Goal: Information Seeking & Learning: Obtain resource

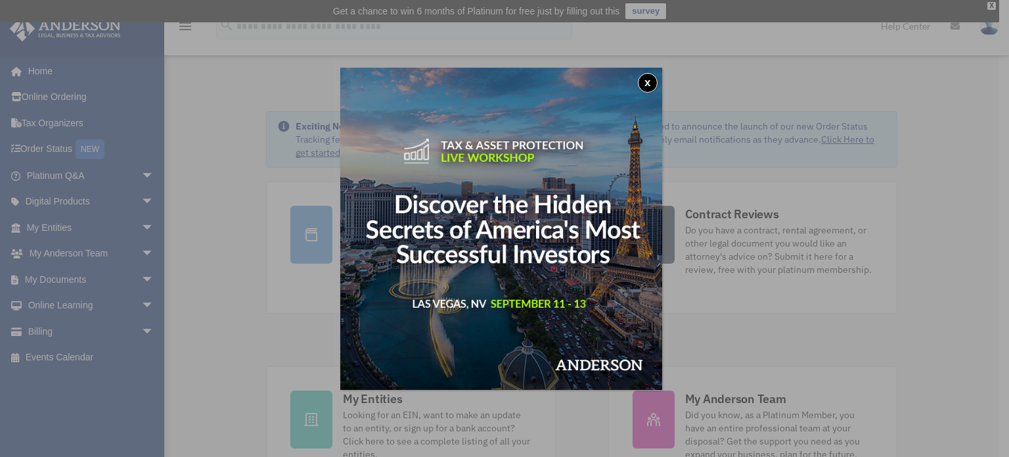
click at [649, 77] on button "x" at bounding box center [648, 83] width 20 height 20
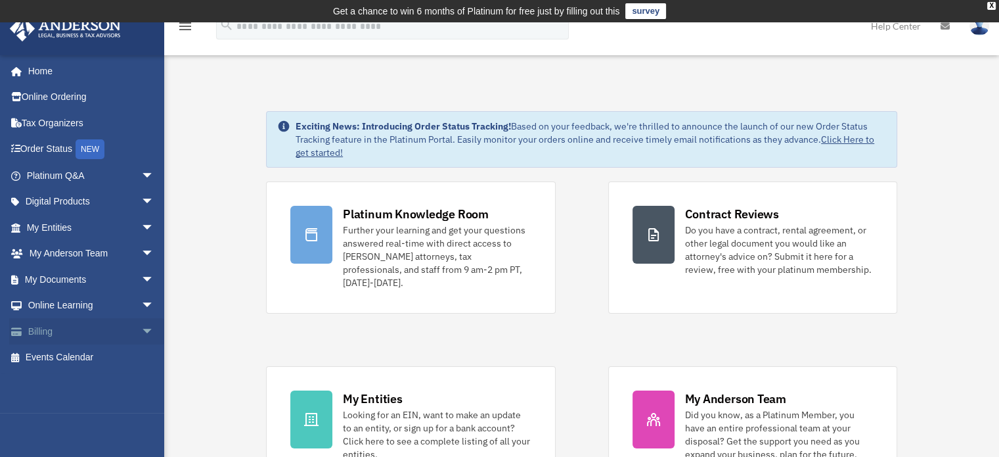
click at [141, 325] on span "arrow_drop_down" at bounding box center [154, 331] width 26 height 27
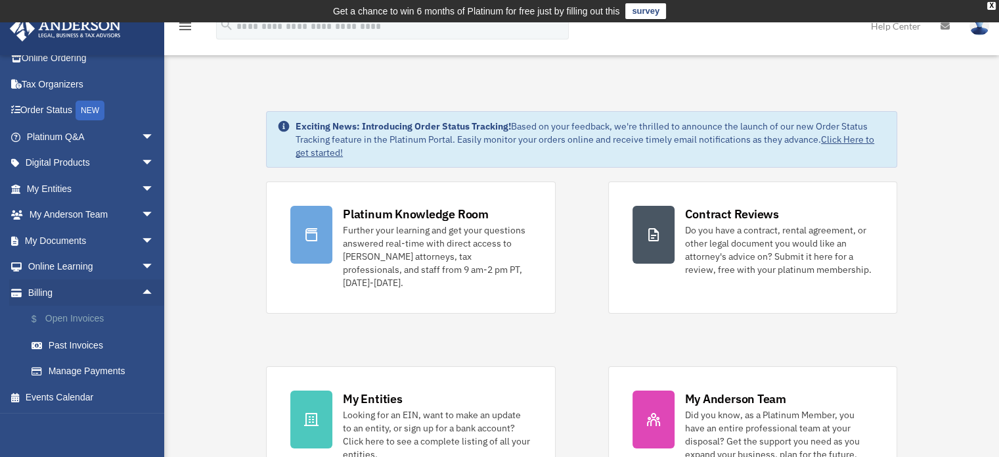
click at [92, 313] on link "$ Open Invoices" at bounding box center [96, 319] width 156 height 27
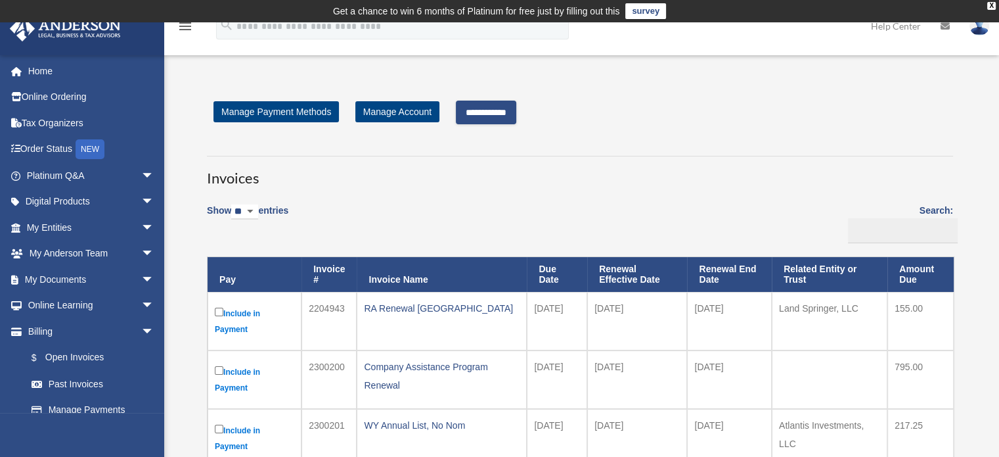
click at [493, 110] on input "**********" at bounding box center [486, 113] width 60 height 24
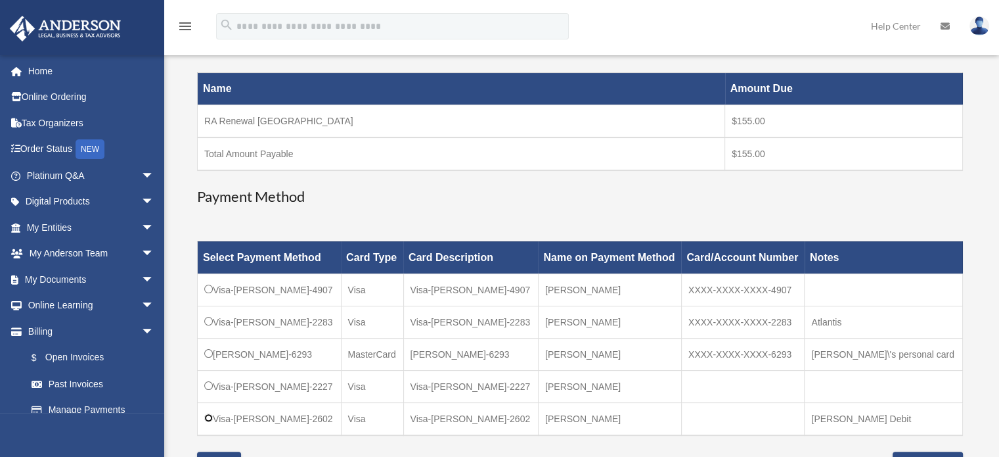
scroll to position [438, 0]
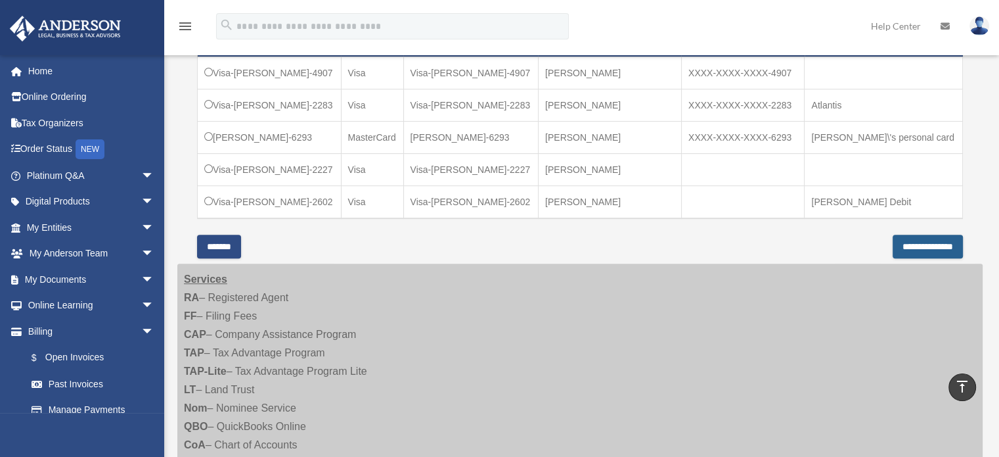
click at [903, 242] on input "**********" at bounding box center [928, 247] width 70 height 24
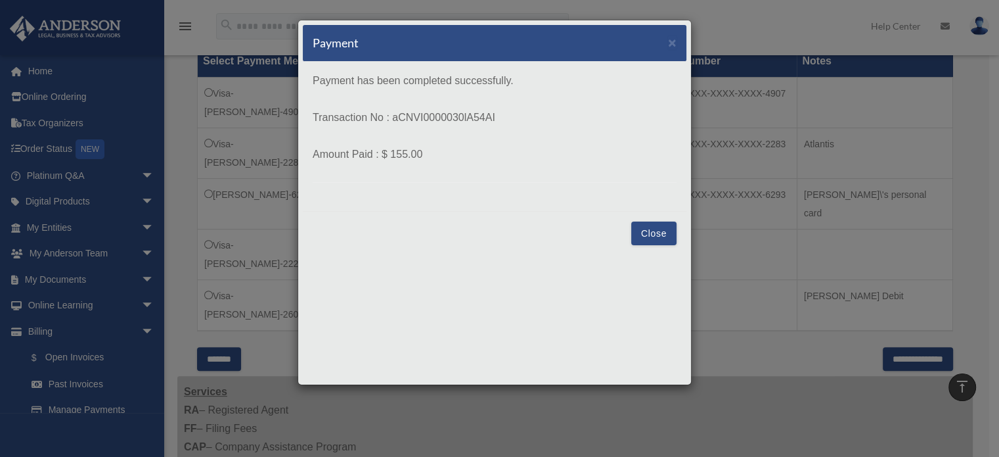
click at [657, 231] on button "Close" at bounding box center [653, 233] width 45 height 24
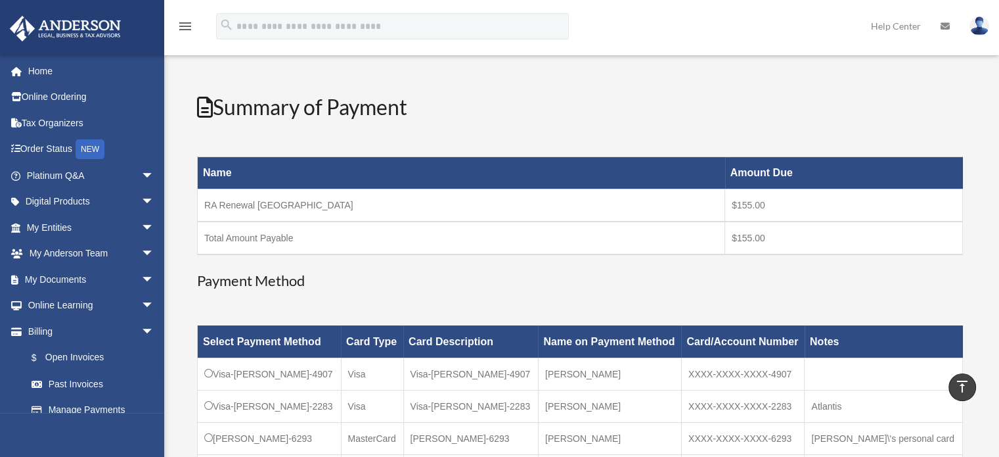
scroll to position [5, 0]
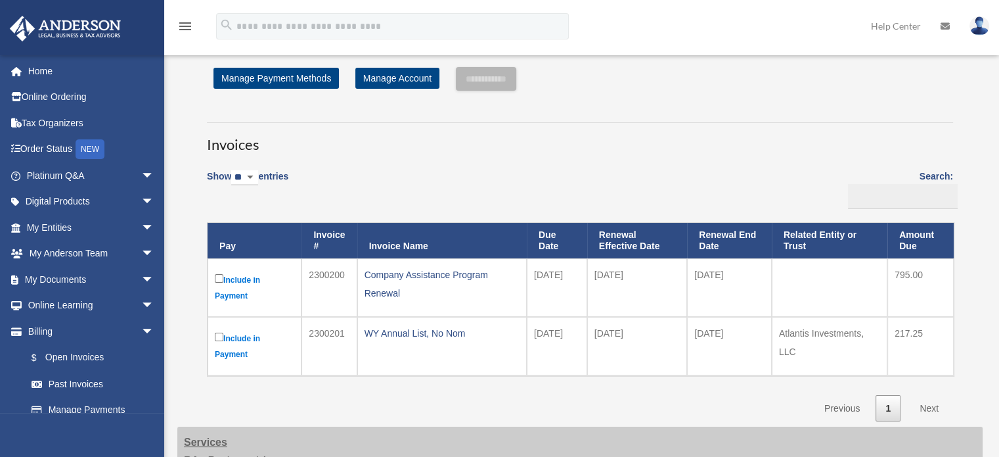
scroll to position [27, 0]
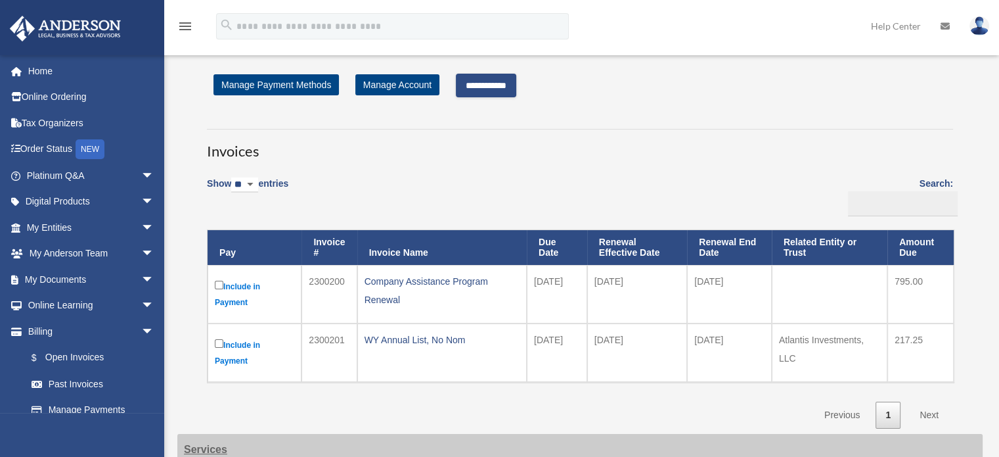
click at [488, 89] on input "**********" at bounding box center [486, 86] width 60 height 24
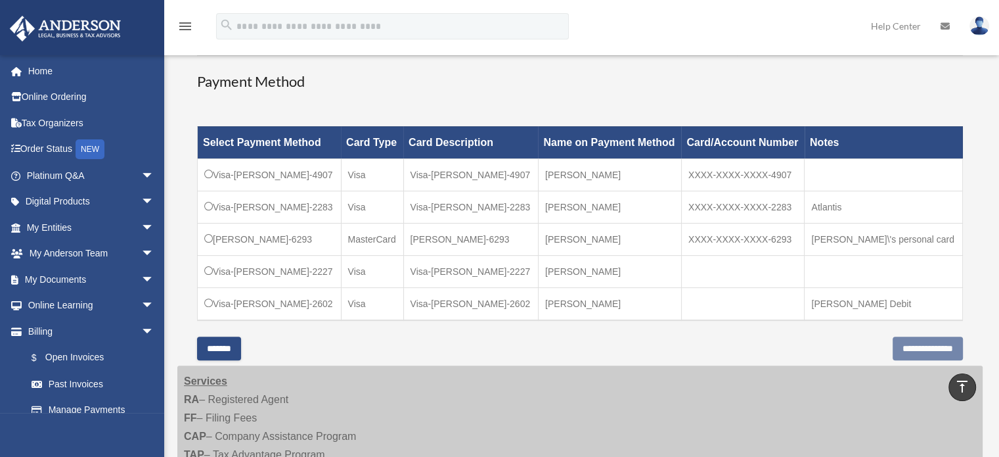
scroll to position [356, 0]
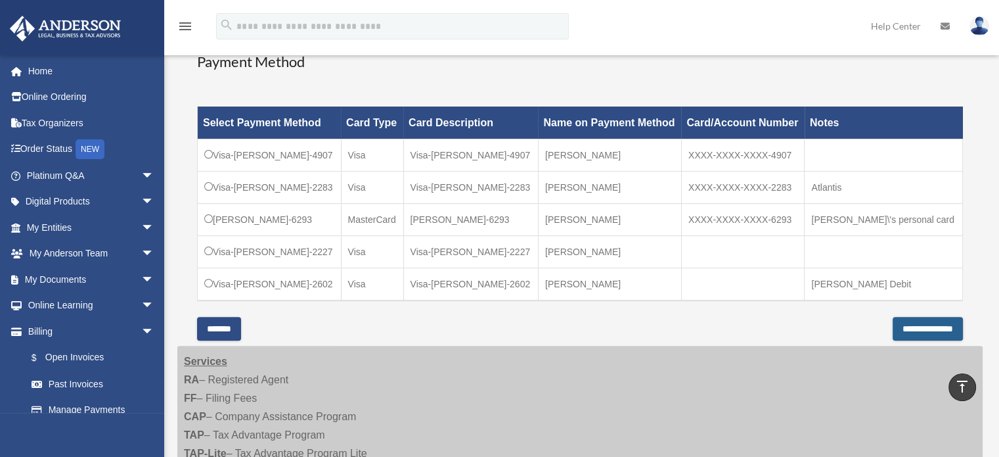
click at [929, 320] on input "**********" at bounding box center [928, 329] width 70 height 24
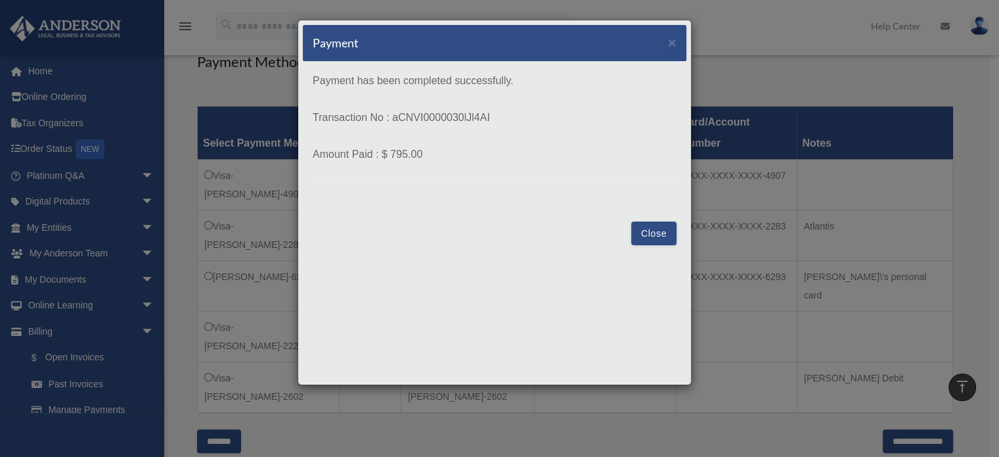
click at [667, 231] on button "Close" at bounding box center [653, 233] width 45 height 24
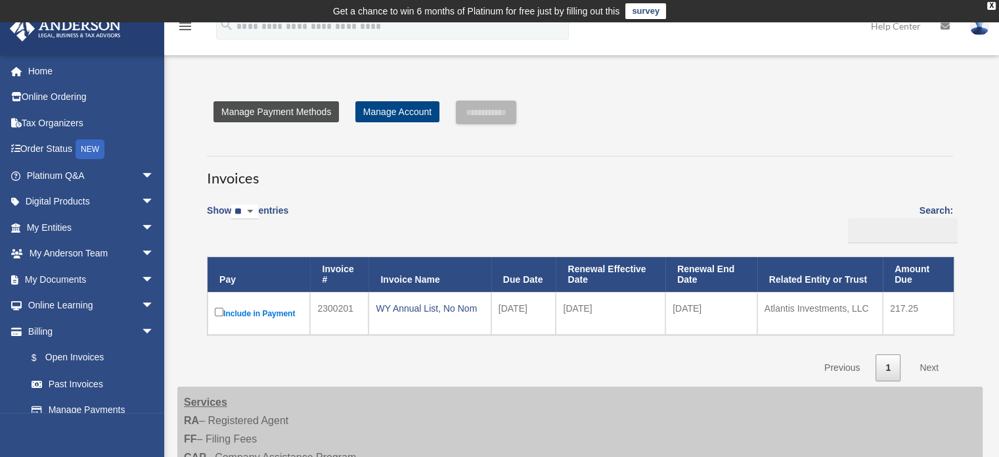
click at [266, 113] on link "Manage Payment Methods" at bounding box center [277, 111] width 126 height 21
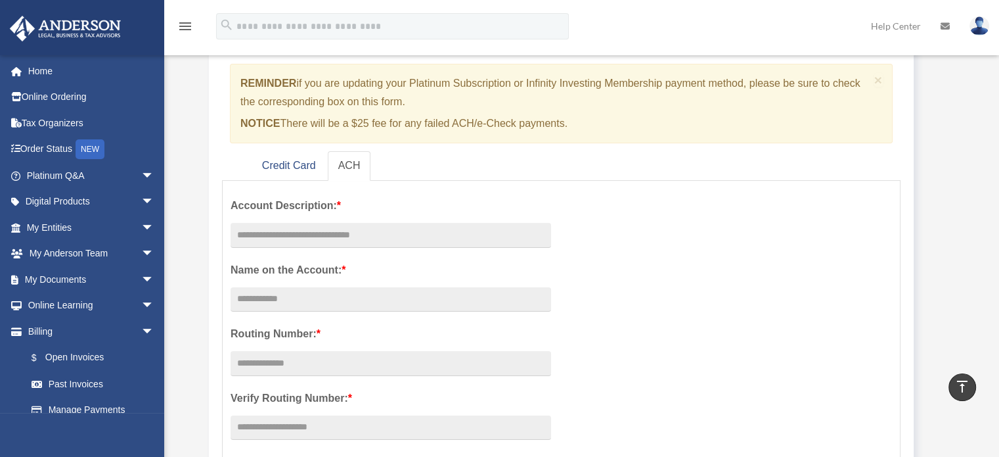
scroll to position [109, 0]
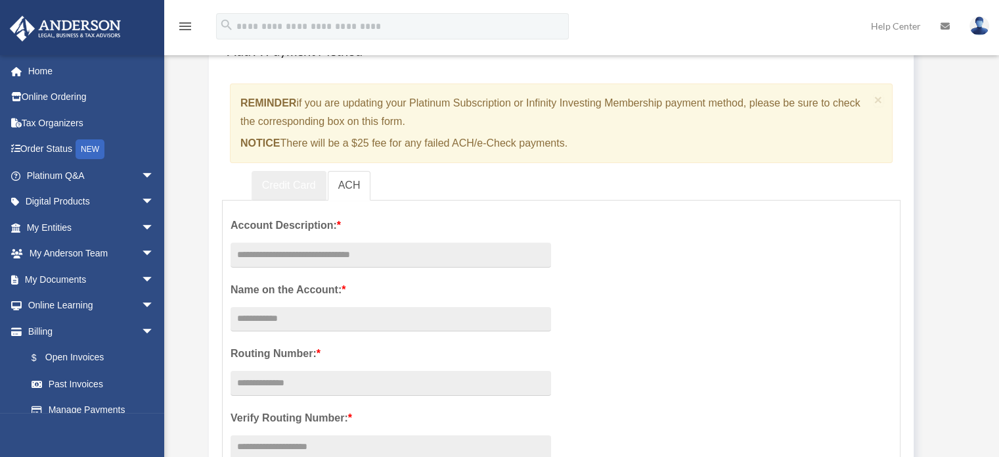
click at [278, 183] on link "Credit Card" at bounding box center [289, 186] width 75 height 30
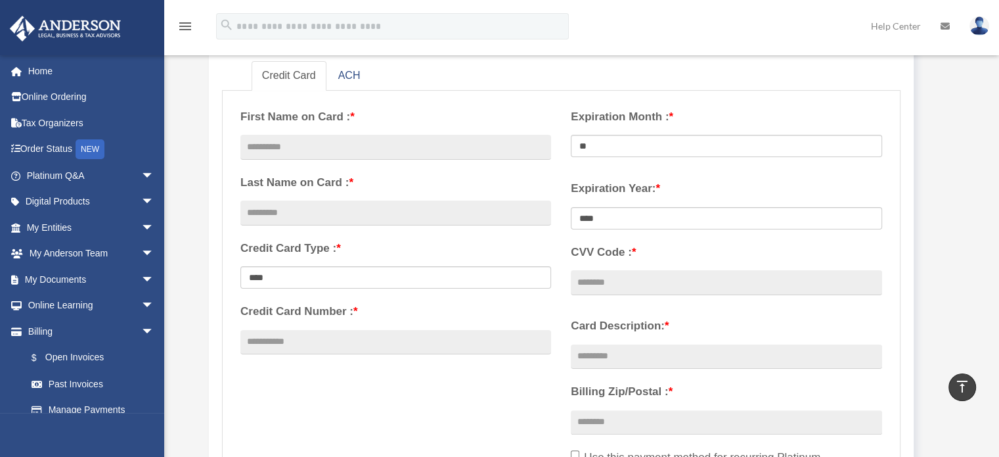
scroll to position [0, 0]
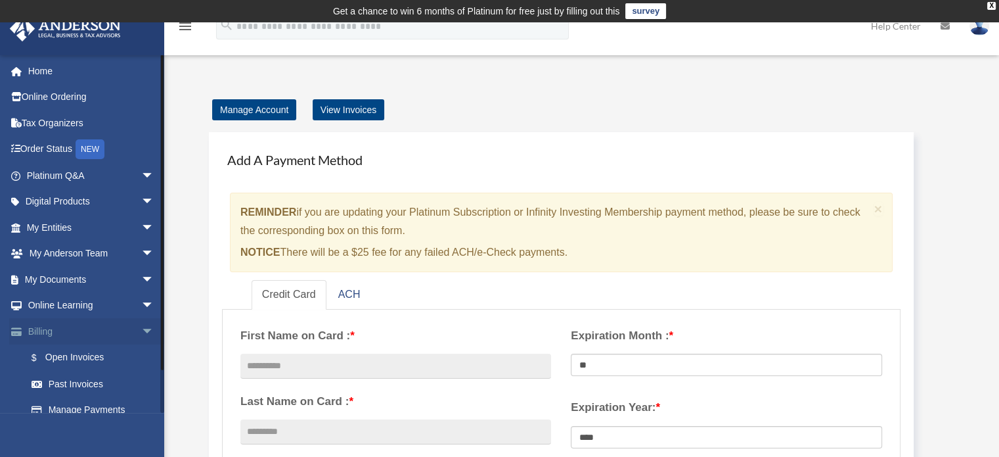
click at [52, 328] on link "Billing arrow_drop_down" at bounding box center [91, 331] width 165 height 26
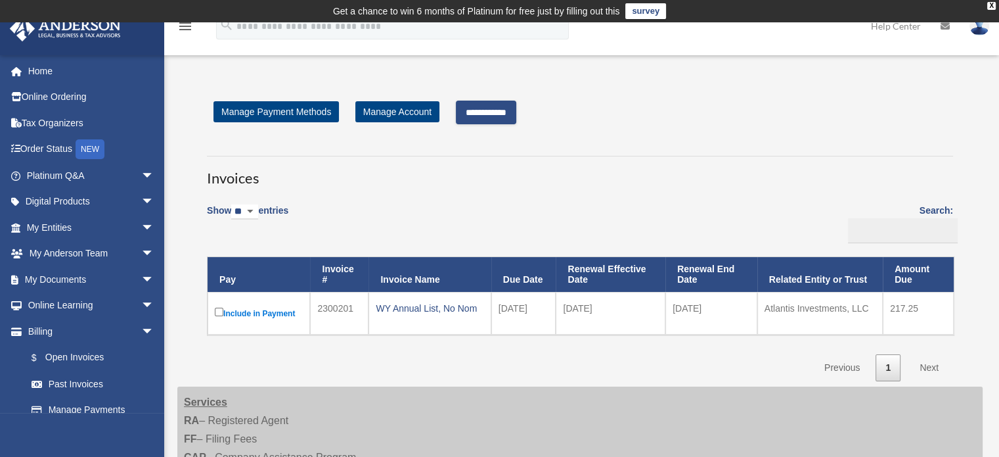
click at [499, 111] on input "**********" at bounding box center [486, 113] width 60 height 24
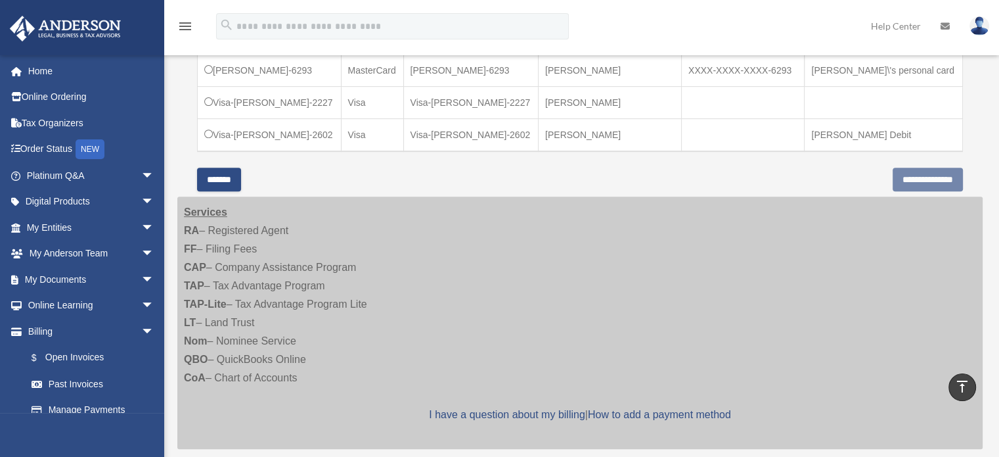
scroll to position [547, 0]
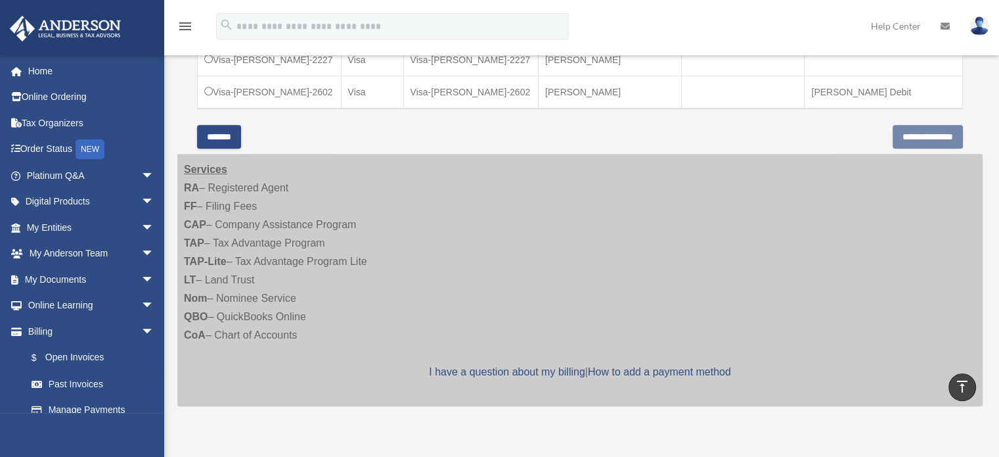
click at [233, 131] on input "*******" at bounding box center [219, 137] width 44 height 24
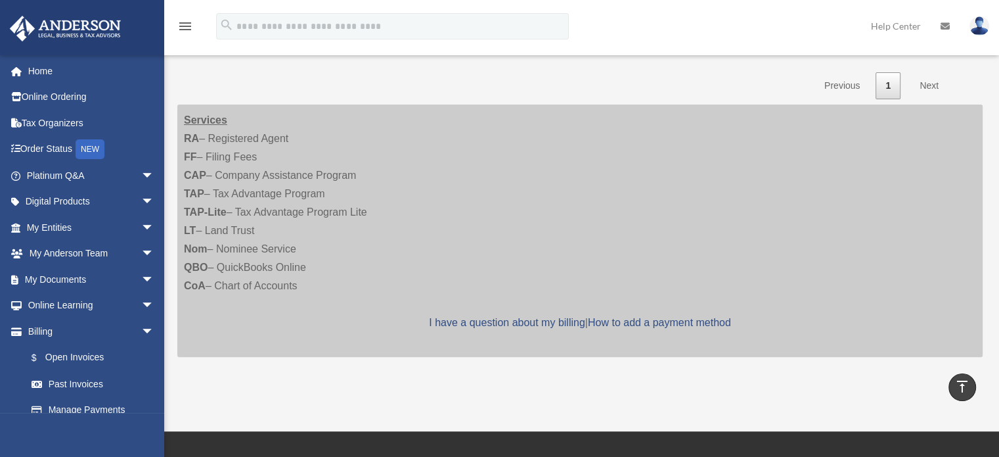
scroll to position [0, 0]
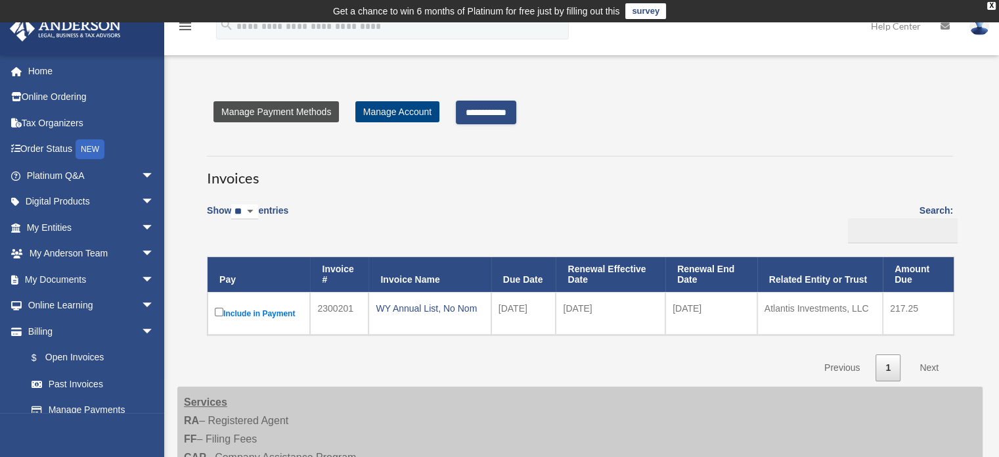
click at [288, 112] on link "Manage Payment Methods" at bounding box center [277, 111] width 126 height 21
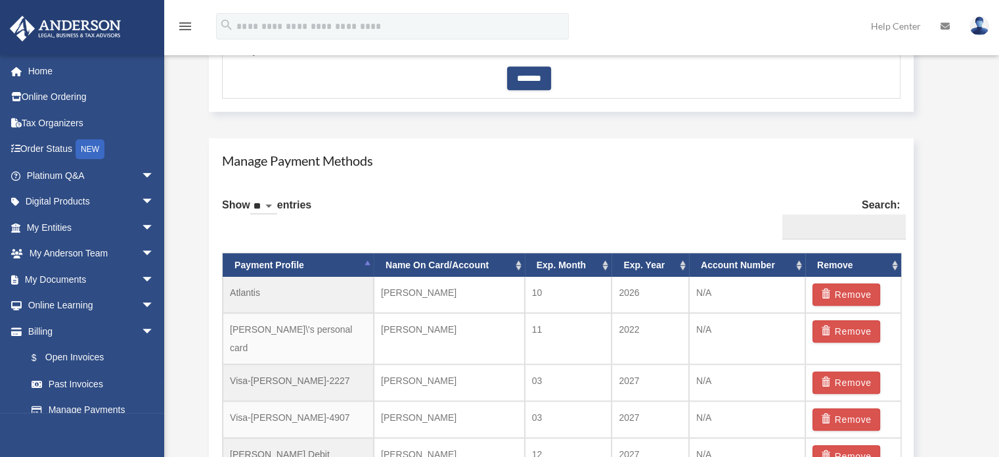
scroll to position [766, 0]
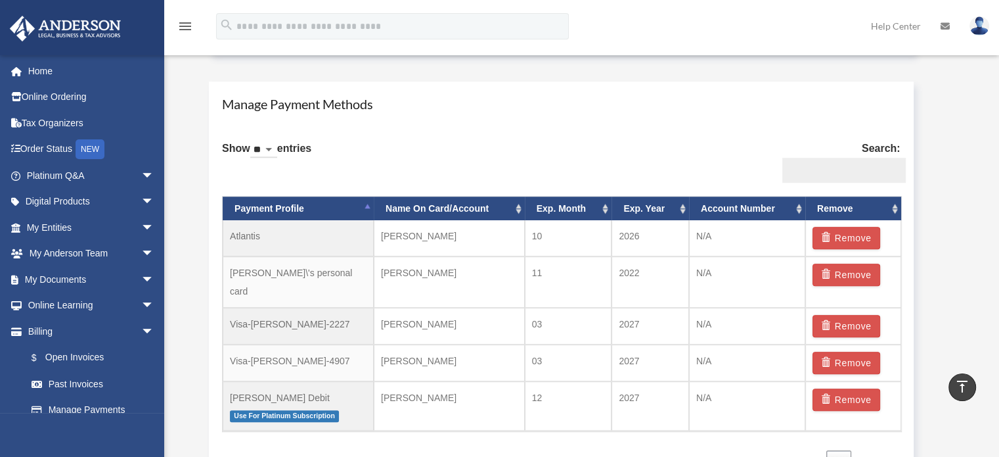
click at [861, 172] on input "Search:" at bounding box center [845, 170] width 124 height 25
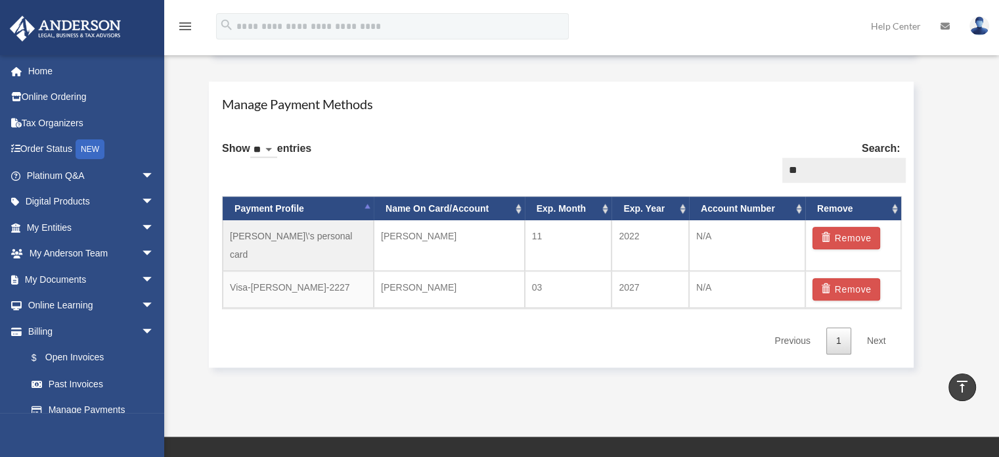
type input "*"
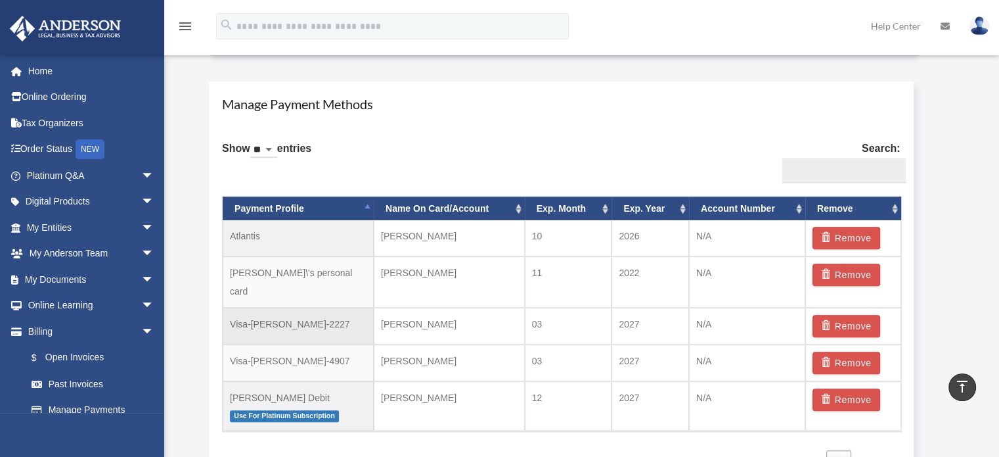
click at [264, 308] on td "Visa-Nicolas-Daly-2227" at bounding box center [298, 326] width 151 height 37
click at [401, 310] on td "Nicolas Daly" at bounding box center [449, 326] width 151 height 37
click at [551, 316] on td "03" at bounding box center [568, 326] width 87 height 37
click at [643, 313] on td "2027" at bounding box center [651, 326] width 78 height 37
click at [706, 310] on td "N/A" at bounding box center [747, 326] width 116 height 37
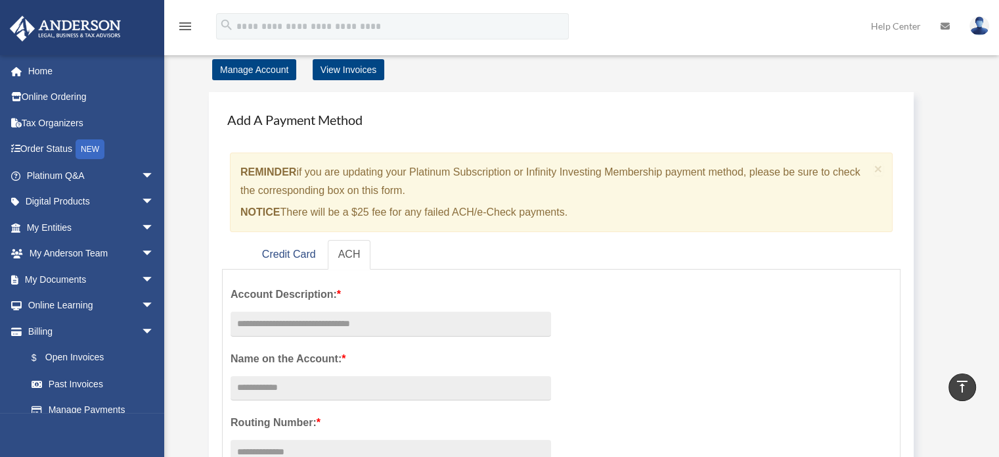
scroll to position [0, 0]
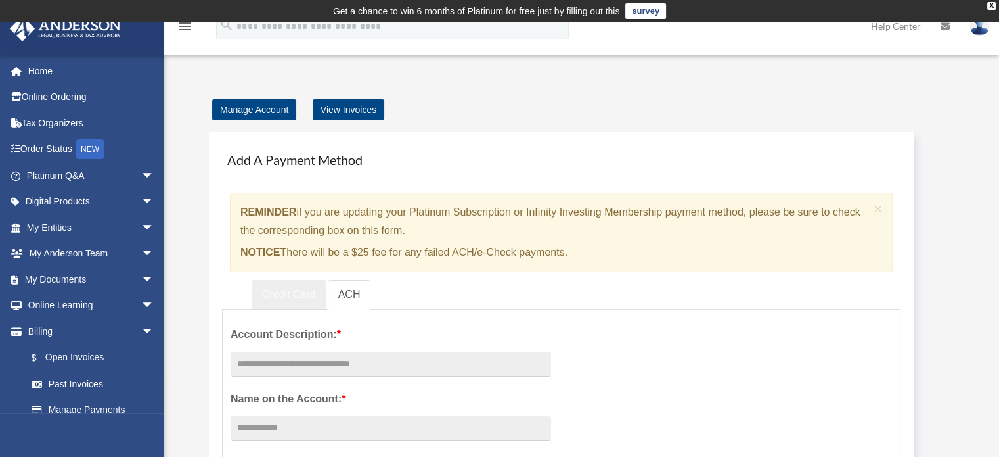
click at [281, 291] on link "Credit Card" at bounding box center [289, 295] width 75 height 30
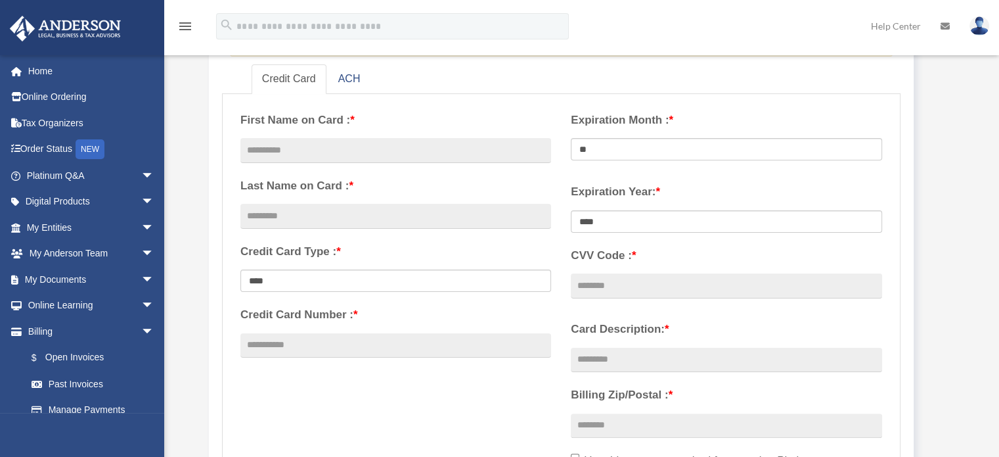
scroll to position [219, 0]
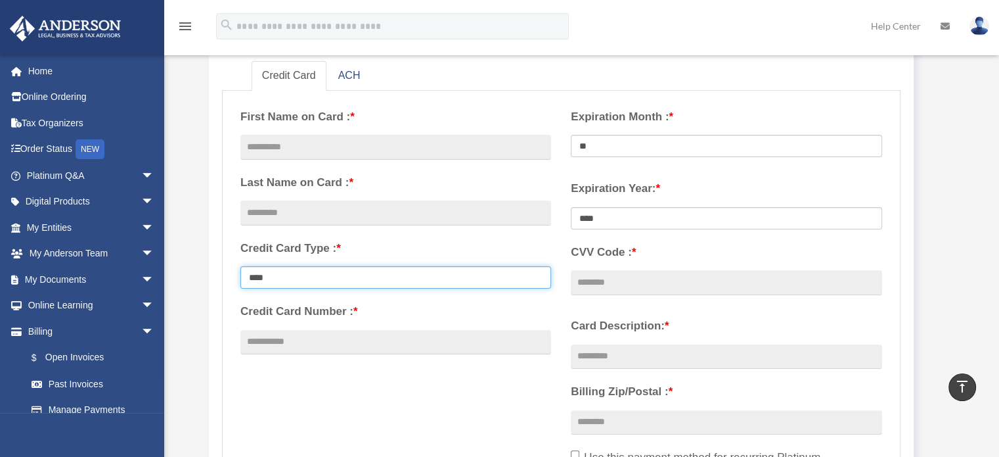
click at [391, 280] on select "**********" at bounding box center [396, 277] width 311 height 22
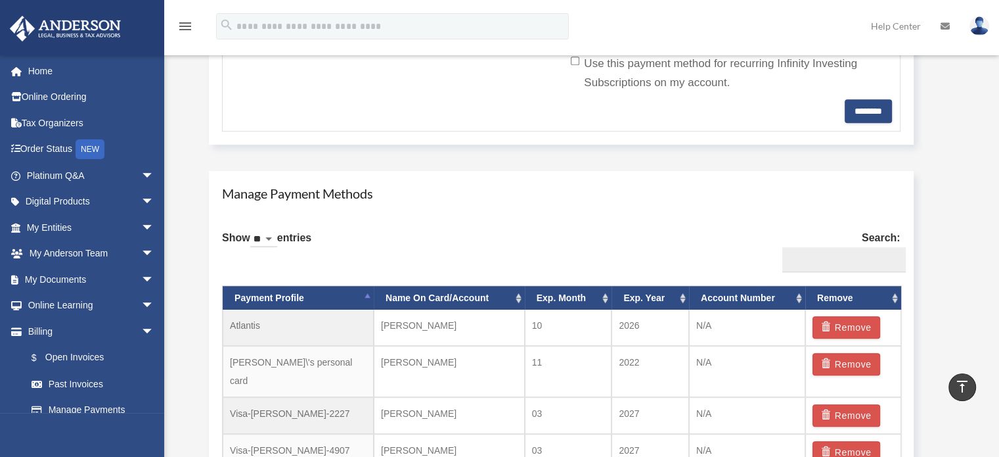
scroll to position [766, 0]
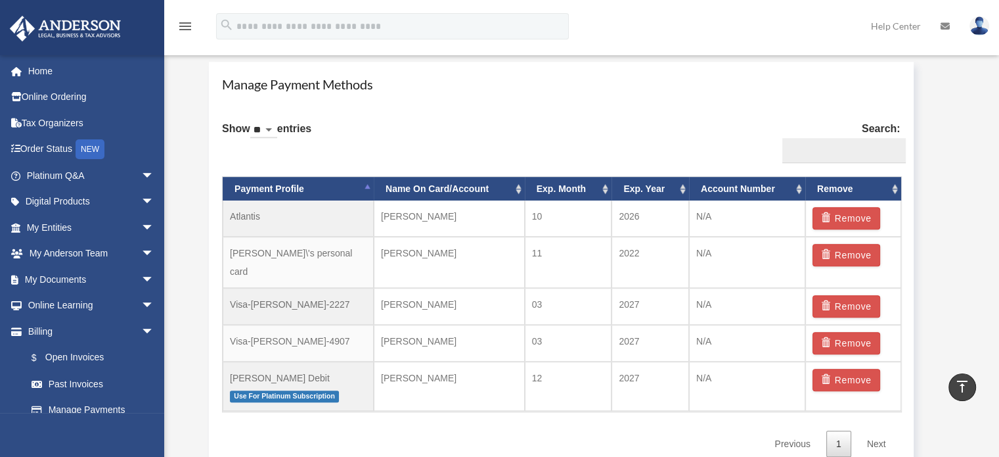
drag, startPoint x: 328, startPoint y: 190, endPoint x: 605, endPoint y: 133, distance: 282.4
click at [605, 133] on div "Show ** ** ** *** entries Search: Payment Profile Name On Card/Account Exp. Mon…" at bounding box center [561, 284] width 679 height 345
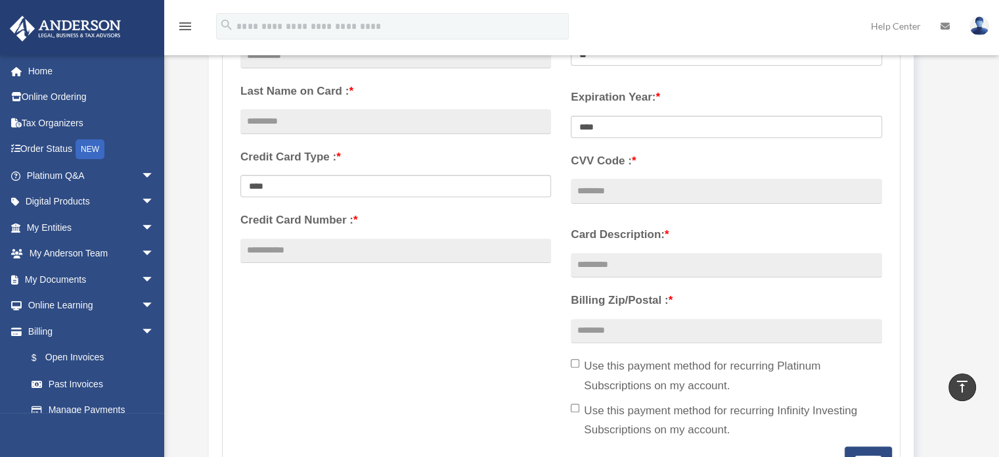
scroll to position [0, 0]
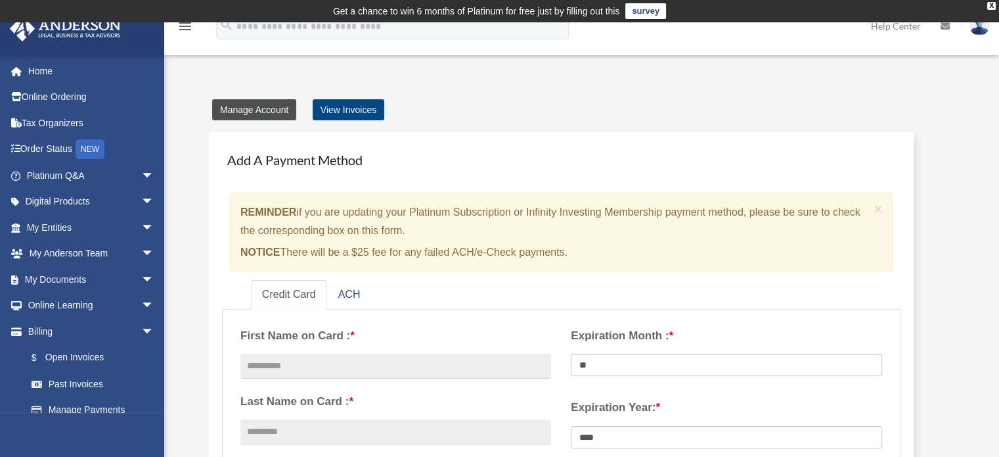
click at [267, 110] on link "Manage Account" at bounding box center [254, 109] width 84 height 21
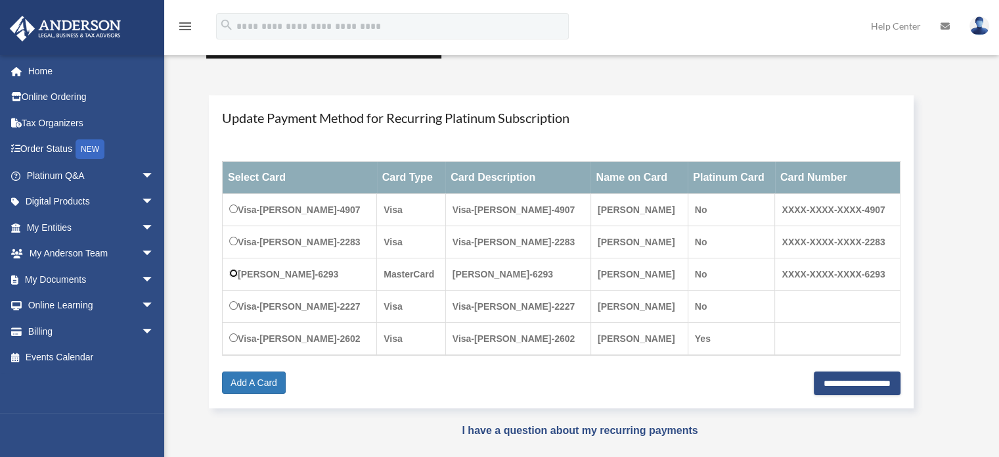
scroll to position [241, 0]
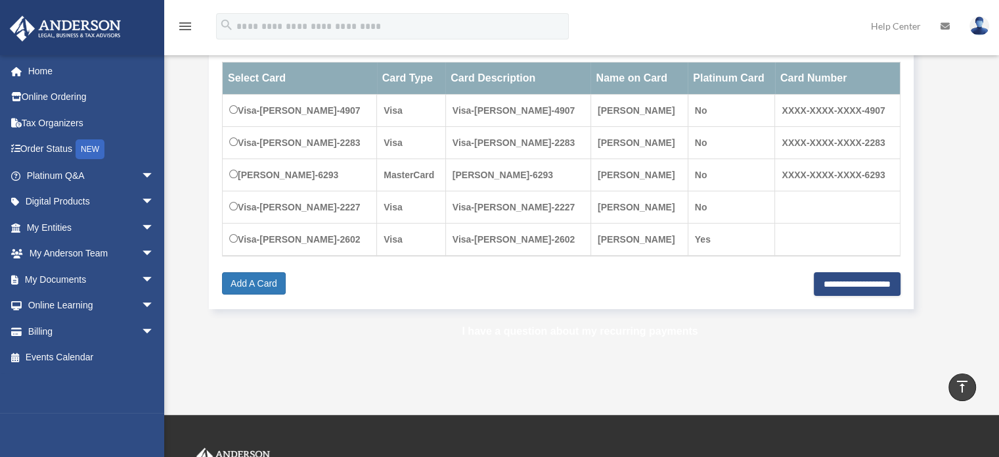
click at [513, 328] on link "I have a question about my recurring payments" at bounding box center [580, 330] width 236 height 11
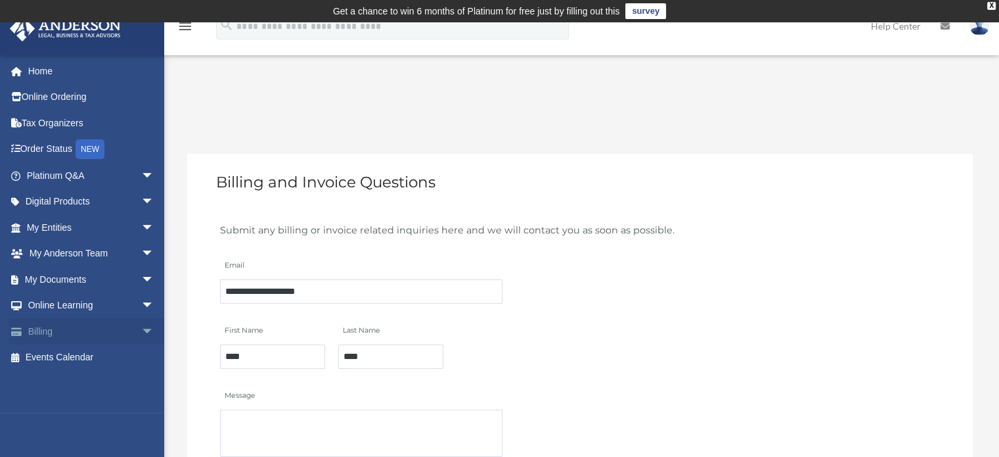
click at [141, 320] on span "arrow_drop_down" at bounding box center [154, 331] width 26 height 27
click at [80, 409] on link "Manage Payments" at bounding box center [96, 410] width 156 height 26
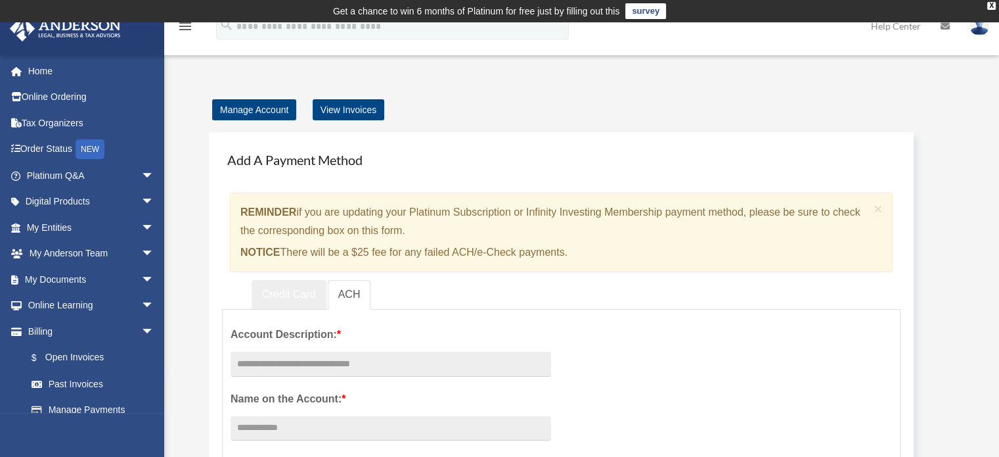
click at [287, 290] on link "Credit Card" at bounding box center [289, 295] width 75 height 30
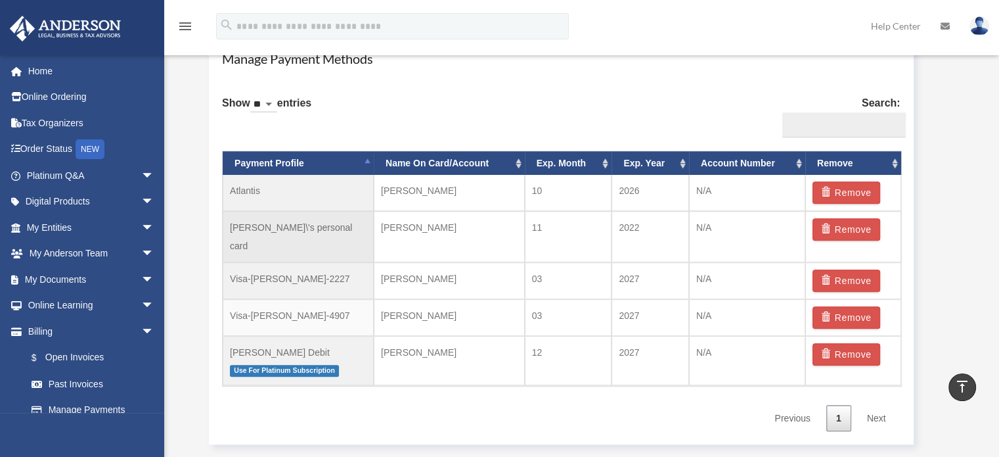
scroll to position [766, 0]
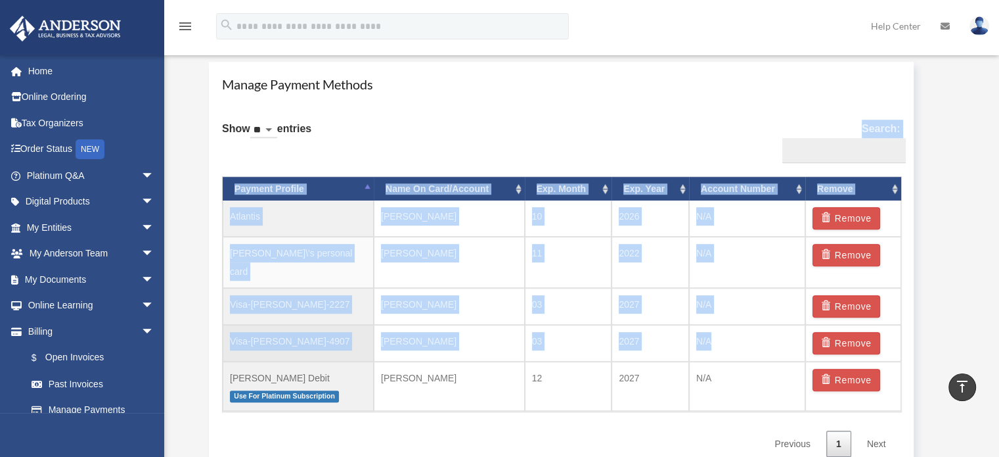
drag, startPoint x: 216, startPoint y: 165, endPoint x: 743, endPoint y: 321, distance: 550.4
click at [743, 321] on div "Manage Payment Methods Show ** ** ** *** entries Search: Payment Profile Name O…" at bounding box center [561, 266] width 705 height 408
click at [492, 424] on div "Show ** ** ** *** entries Search: Payment Profile Name On Card/Account Exp. Mon…" at bounding box center [561, 284] width 679 height 345
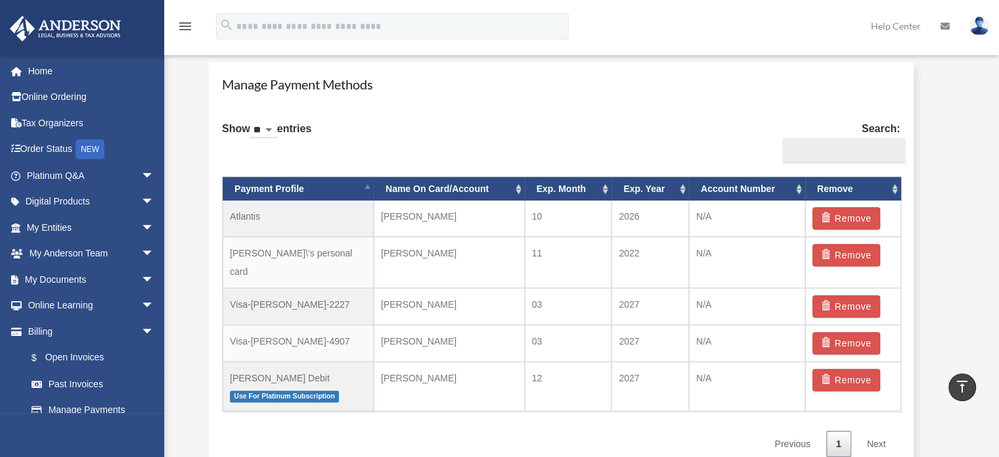
drag, startPoint x: 715, startPoint y: 157, endPoint x: 674, endPoint y: 143, distance: 43.0
click at [674, 143] on div "Show ** ** ** *** entries Search: Payment Profile Name On Card/Account Exp. Mon…" at bounding box center [561, 284] width 679 height 345
drag, startPoint x: 706, startPoint y: 187, endPoint x: 662, endPoint y: 139, distance: 65.1
click at [662, 139] on div "Show ** ** ** *** entries Search: Payment Profile Name On Card/Account Exp. Mon…" at bounding box center [561, 284] width 679 height 345
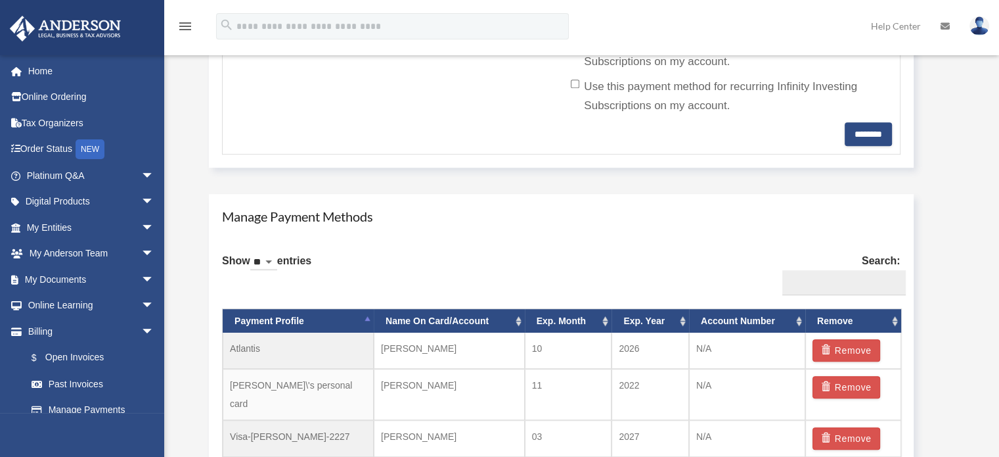
scroll to position [657, 0]
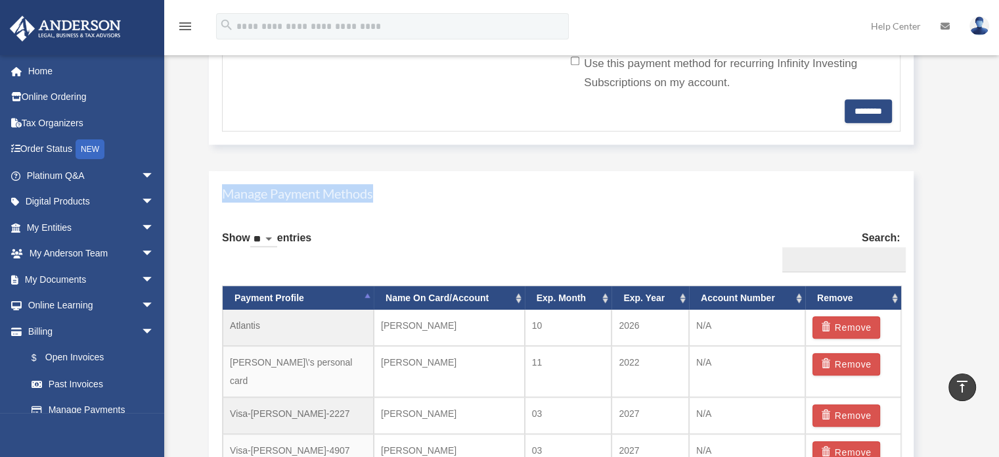
drag, startPoint x: 225, startPoint y: 190, endPoint x: 384, endPoint y: 196, distance: 159.2
click at [384, 196] on h4 "Manage Payment Methods" at bounding box center [561, 193] width 679 height 18
copy h4 "Manage Payment Methods"
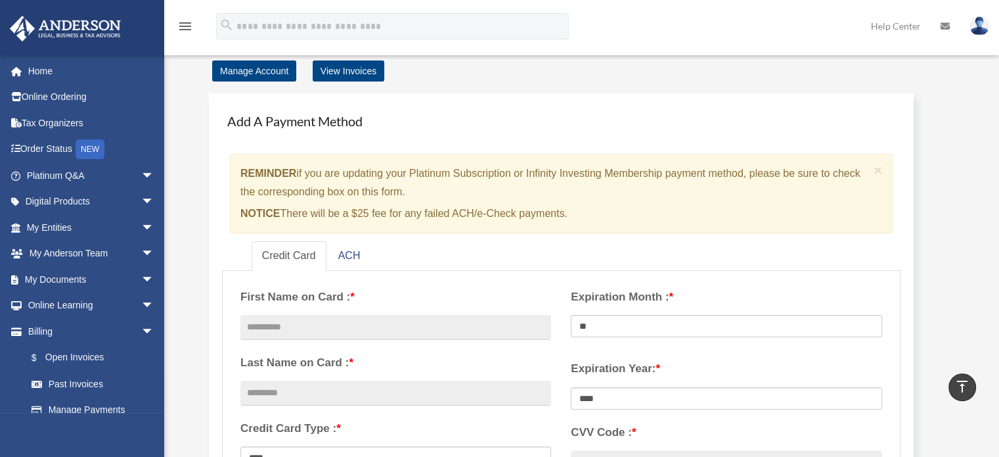
scroll to position [0, 0]
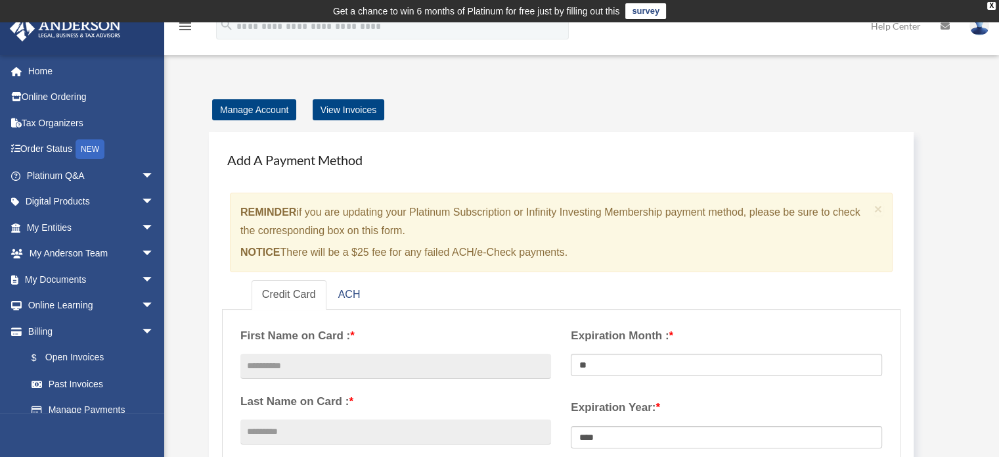
click at [884, 28] on link "Help Center" at bounding box center [896, 26] width 70 height 52
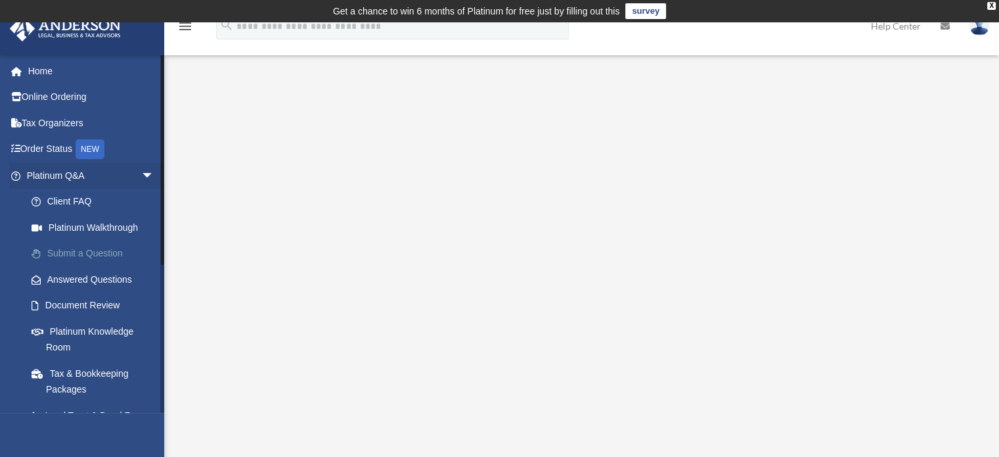
click at [91, 252] on link "Submit a Question" at bounding box center [96, 254] width 156 height 26
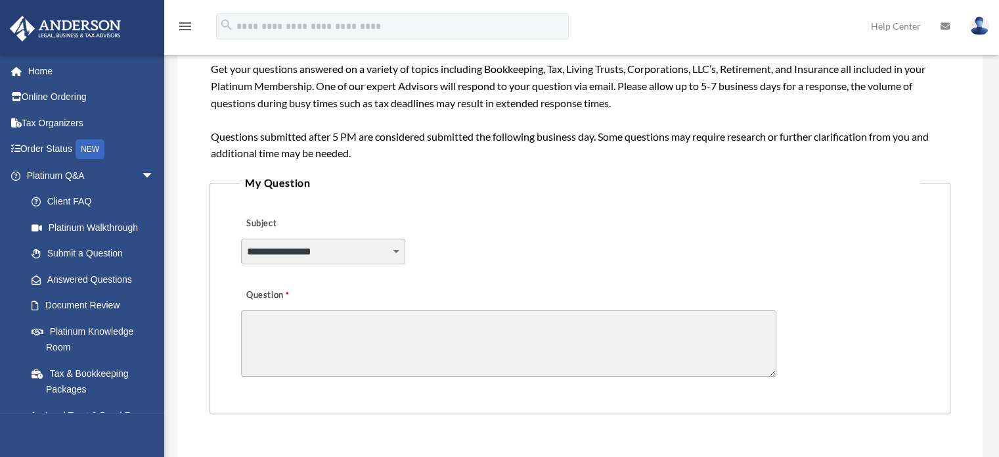
scroll to position [236, 0]
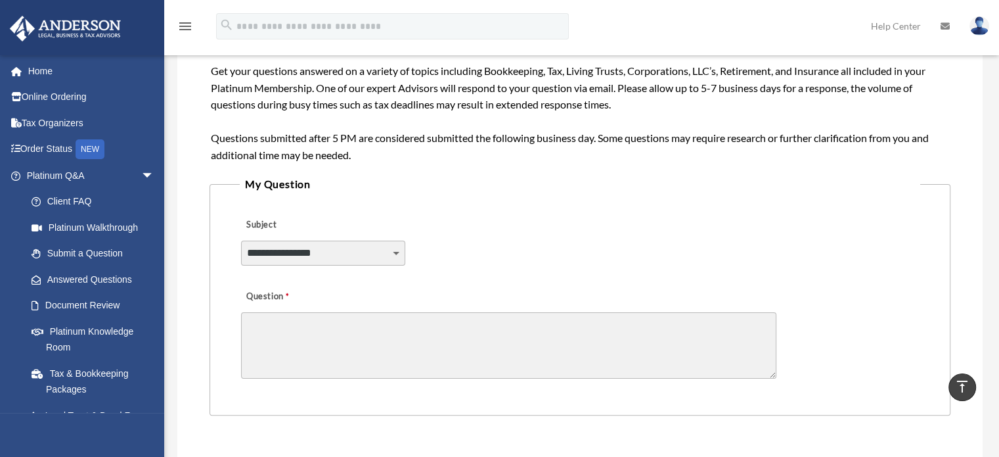
click at [397, 250] on select "**********" at bounding box center [323, 253] width 164 height 25
select select "******"
click at [241, 241] on select "**********" at bounding box center [323, 253] width 164 height 25
click at [292, 327] on textarea "Question" at bounding box center [509, 345] width 536 height 66
paste textarea "**********"
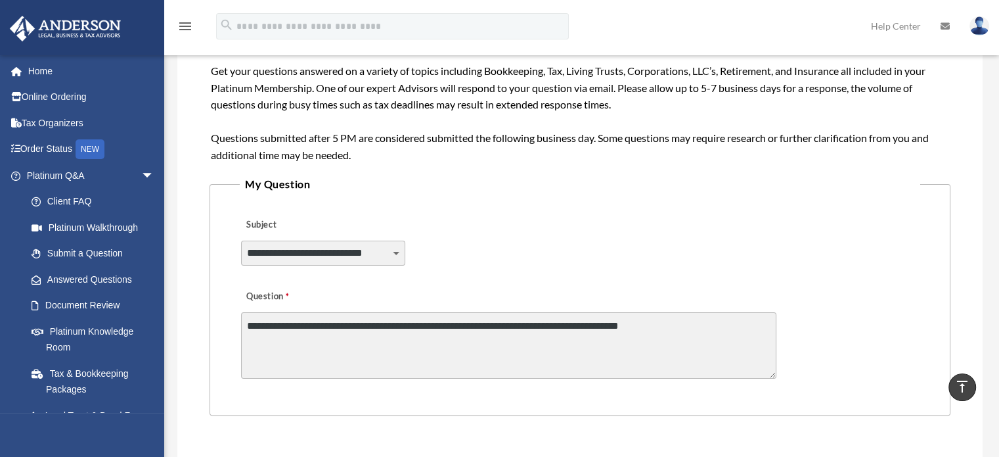
click at [710, 327] on textarea "**********" at bounding box center [509, 345] width 536 height 66
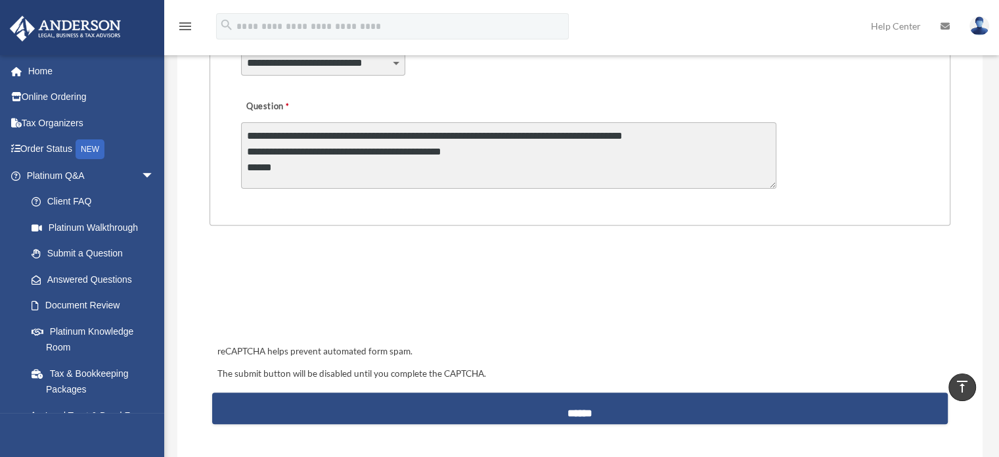
scroll to position [455, 0]
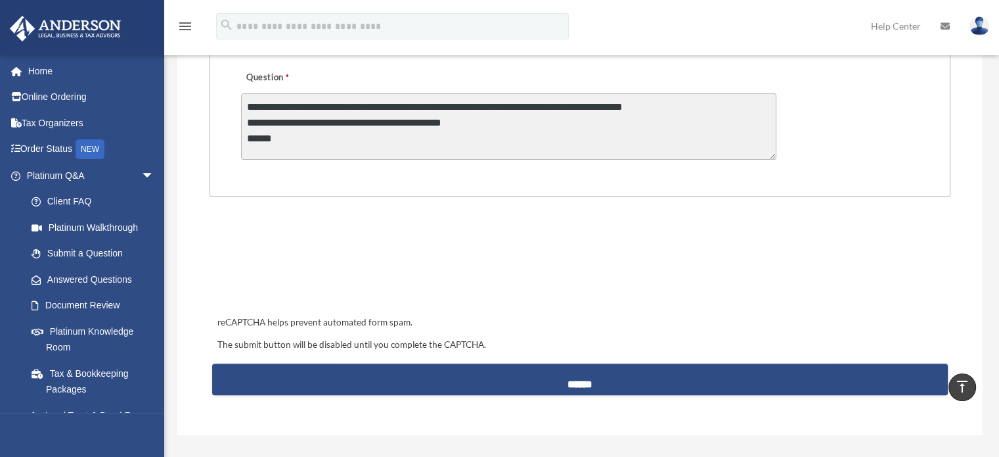
drag, startPoint x: 247, startPoint y: 106, endPoint x: 307, endPoint y: 138, distance: 67.9
click at [307, 138] on textarea "**********" at bounding box center [509, 126] width 536 height 66
click at [390, 148] on textarea "**********" at bounding box center [509, 126] width 536 height 66
click at [393, 141] on textarea "**********" at bounding box center [509, 126] width 536 height 66
type textarea "**********"
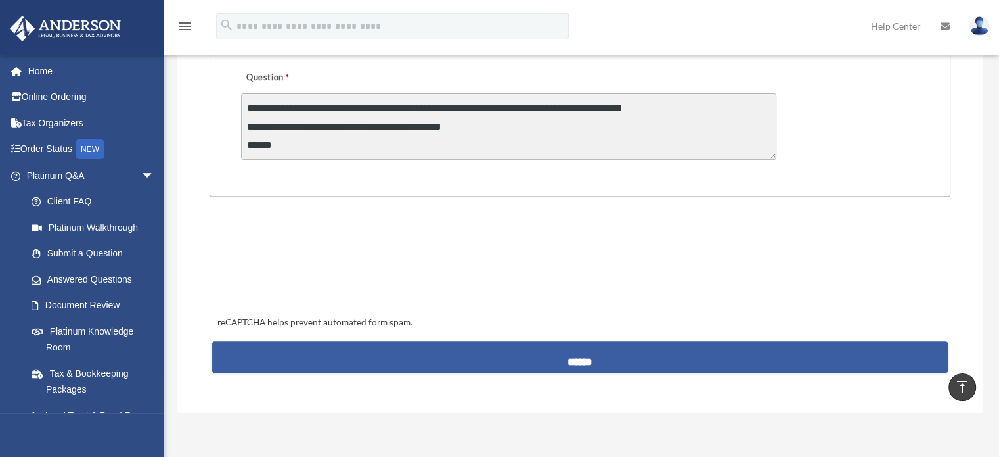
click at [576, 359] on input "******" at bounding box center [580, 357] width 736 height 32
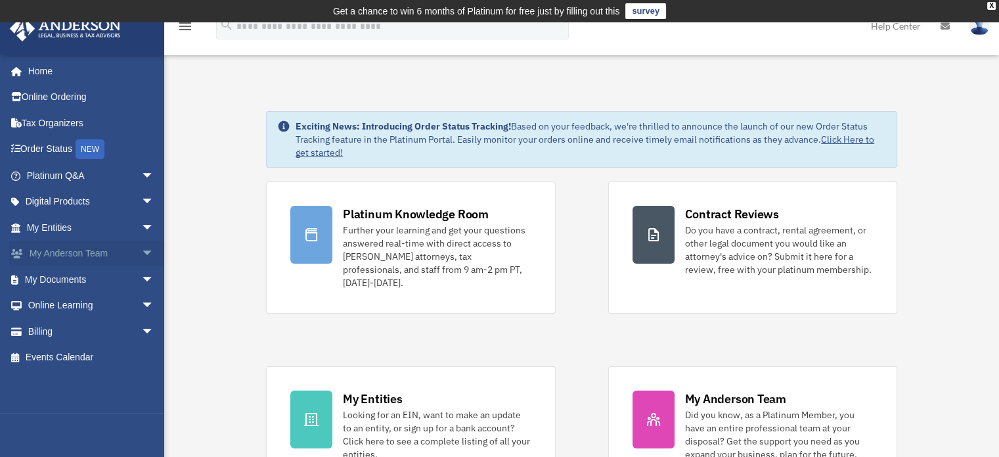
click at [141, 249] on span "arrow_drop_down" at bounding box center [154, 254] width 26 height 27
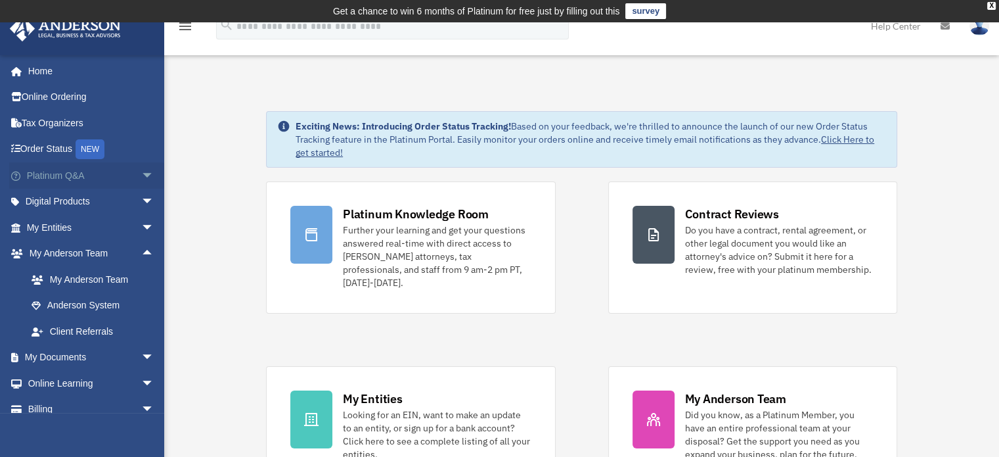
click at [141, 172] on span "arrow_drop_down" at bounding box center [154, 175] width 26 height 27
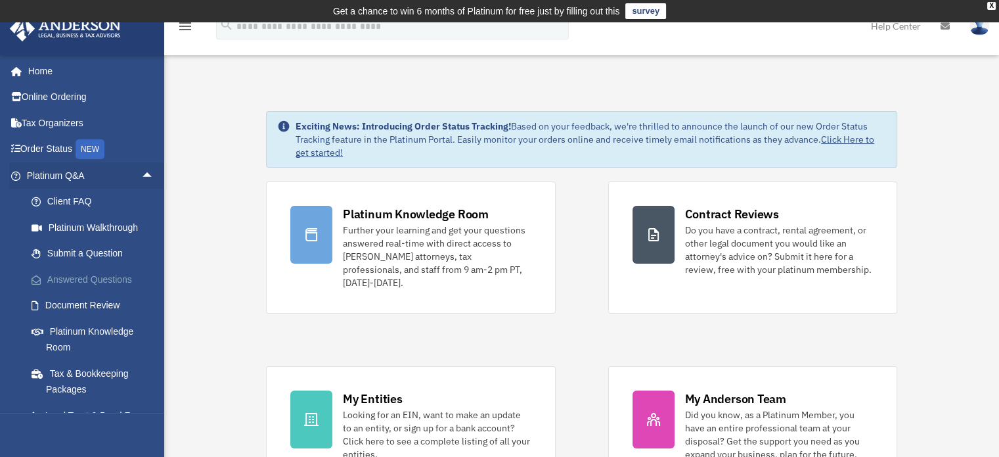
click at [89, 270] on link "Answered Questions" at bounding box center [96, 279] width 156 height 26
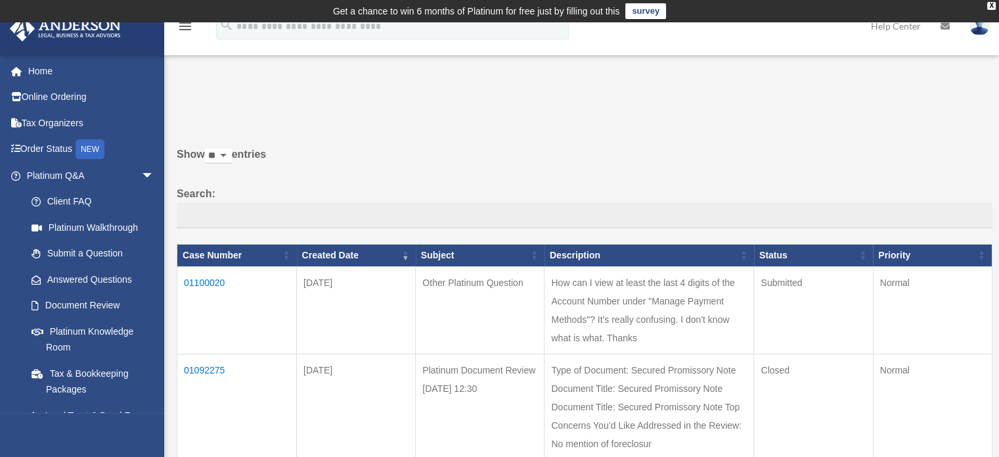
scroll to position [109, 0]
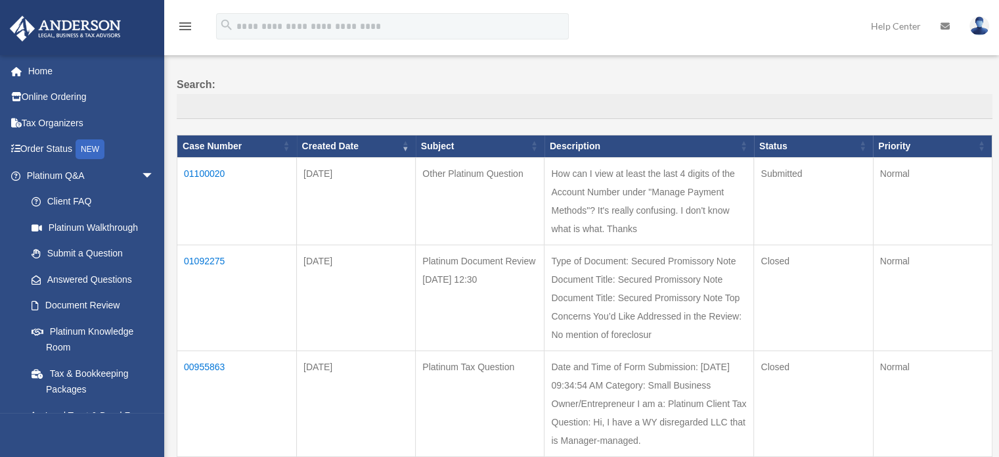
click at [201, 171] on td "01100020" at bounding box center [237, 200] width 120 height 87
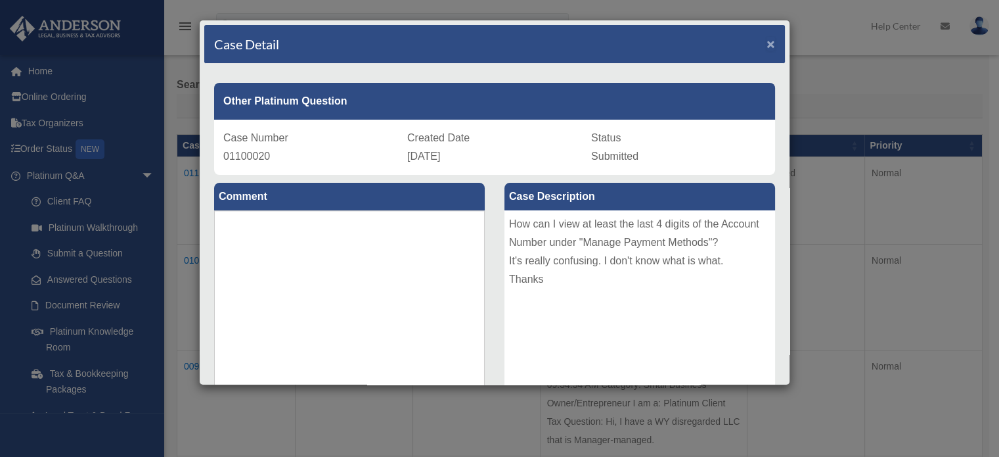
click at [767, 41] on span "×" at bounding box center [771, 43] width 9 height 15
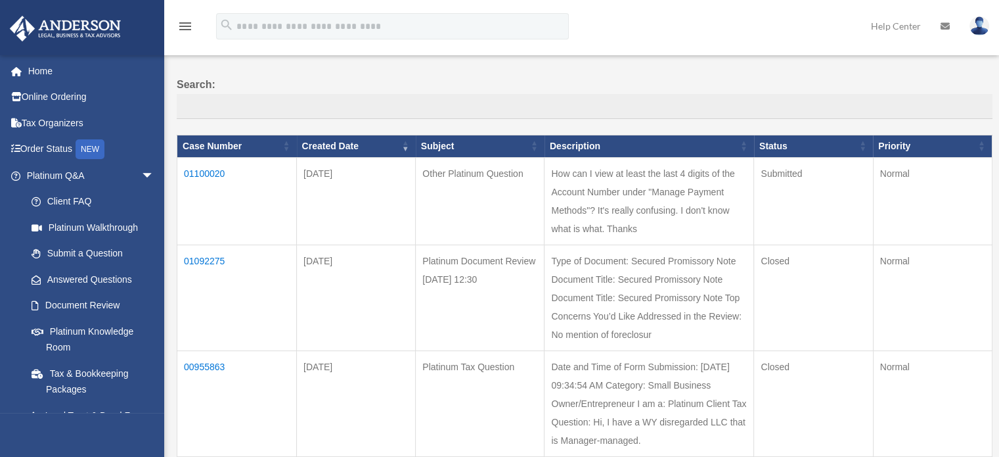
click at [195, 260] on td "01092275" at bounding box center [237, 297] width 120 height 106
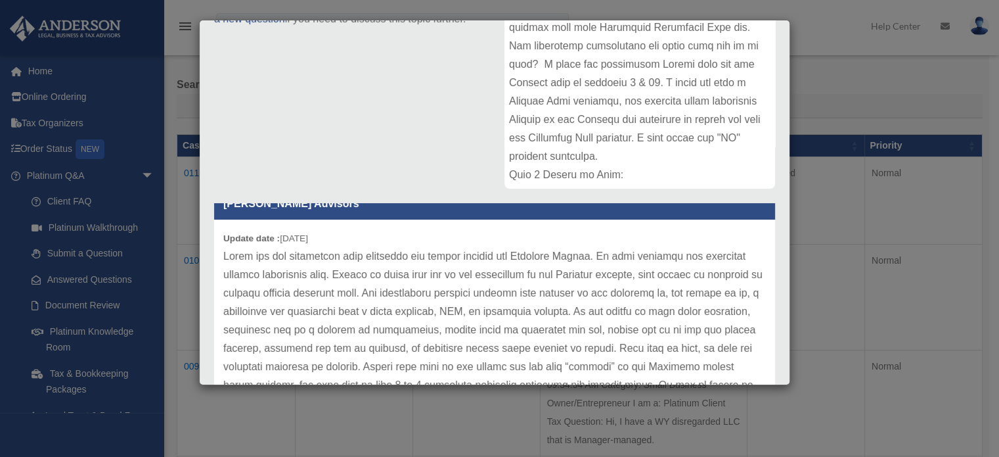
scroll to position [0, 0]
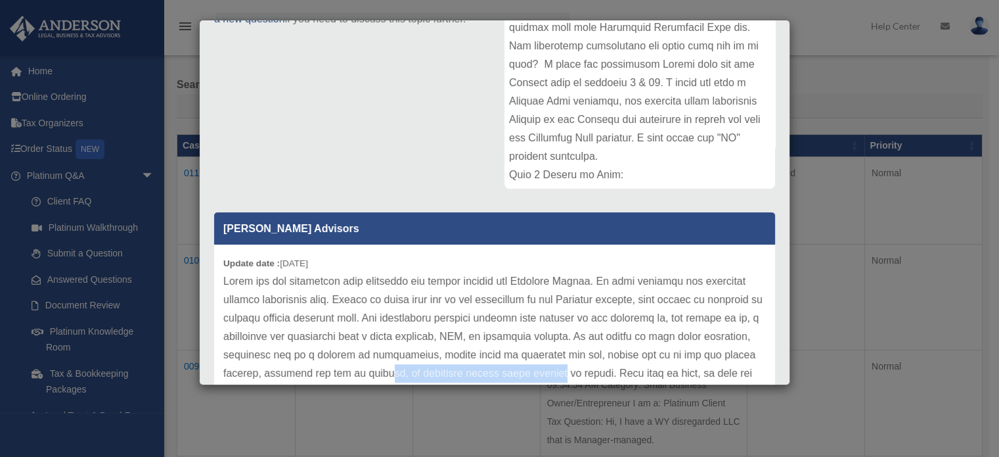
drag, startPoint x: 538, startPoint y: 367, endPoint x: 702, endPoint y: 360, distance: 163.8
click at [710, 370] on p at bounding box center [494, 410] width 543 height 276
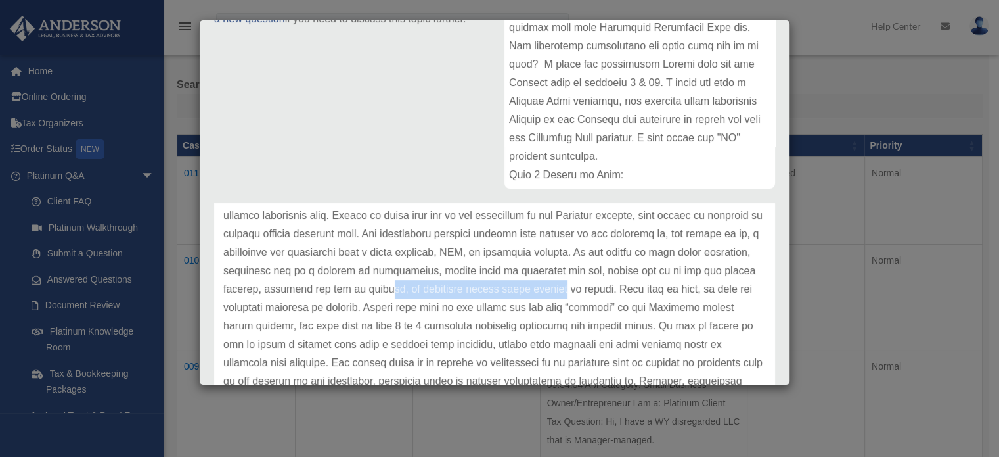
scroll to position [109, 0]
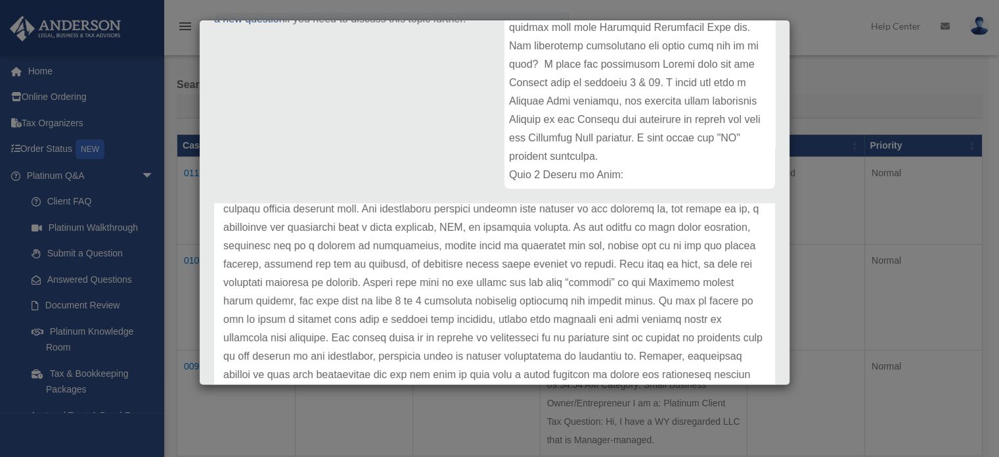
click at [247, 299] on p at bounding box center [494, 301] width 543 height 276
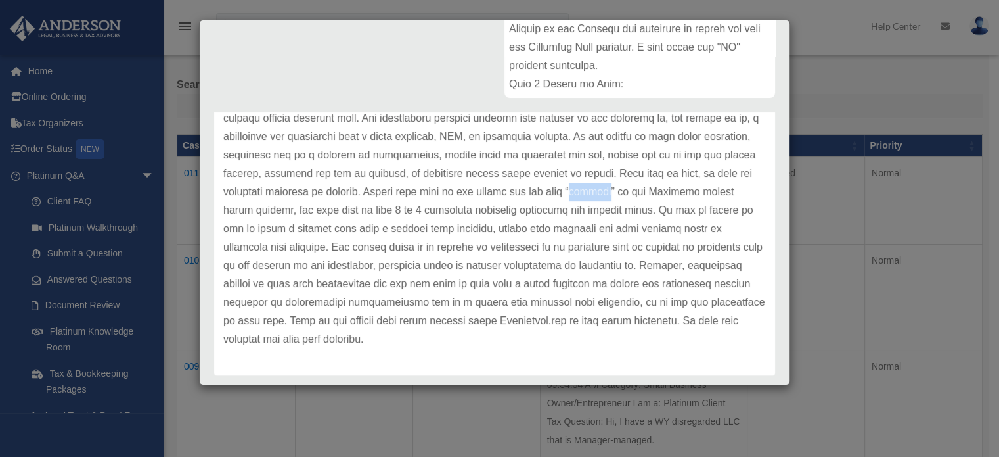
scroll to position [329, 0]
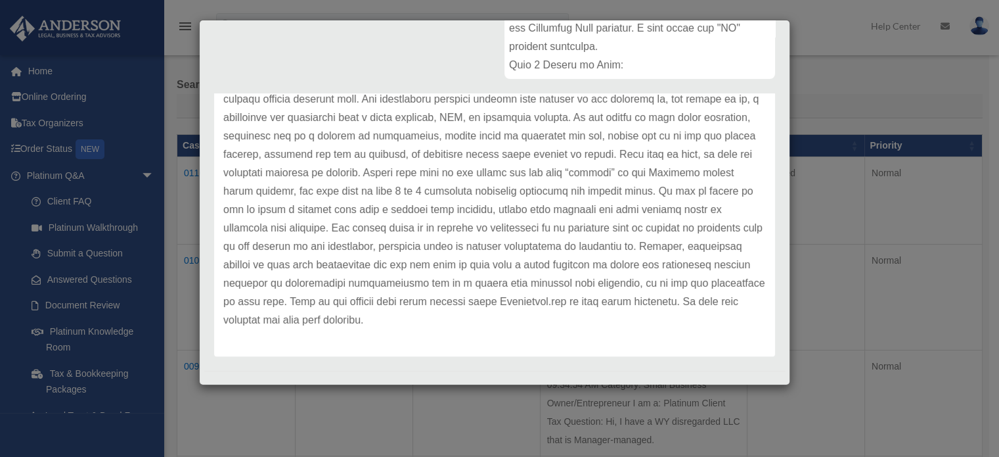
click at [369, 262] on p at bounding box center [494, 191] width 543 height 276
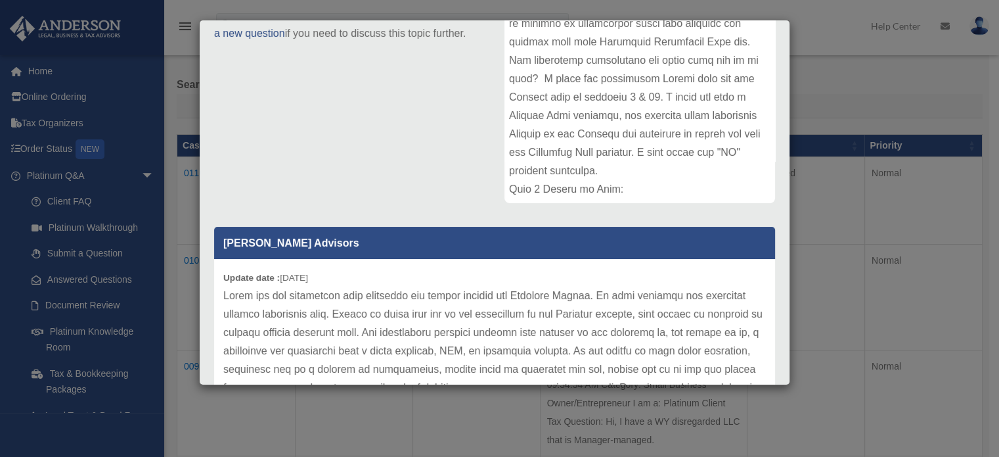
scroll to position [0, 0]
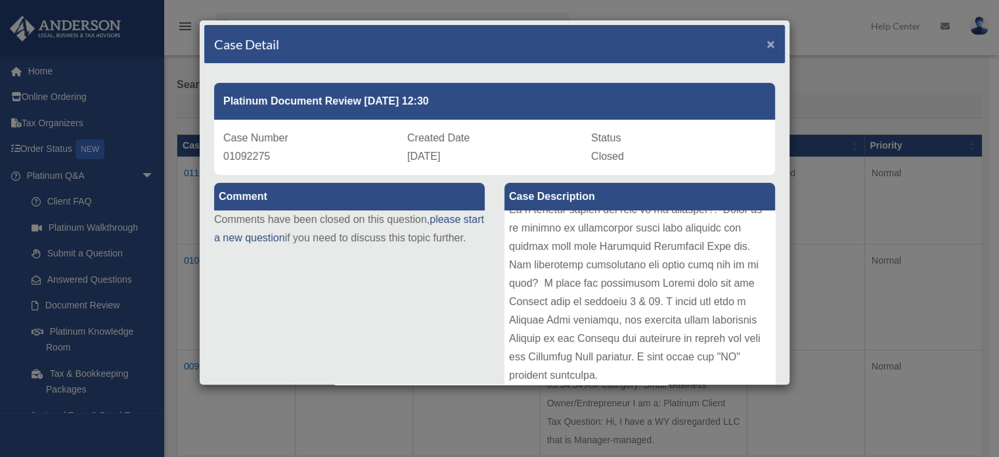
click at [767, 40] on span "×" at bounding box center [771, 43] width 9 height 15
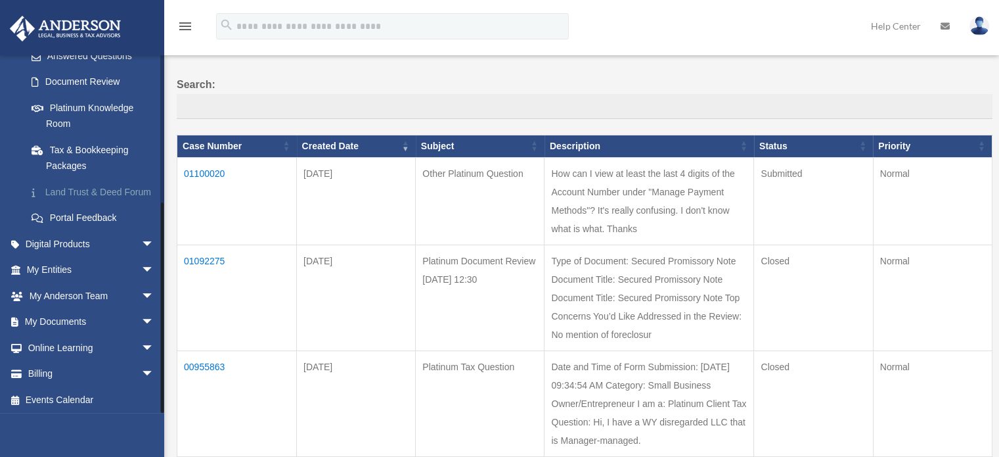
scroll to position [242, 0]
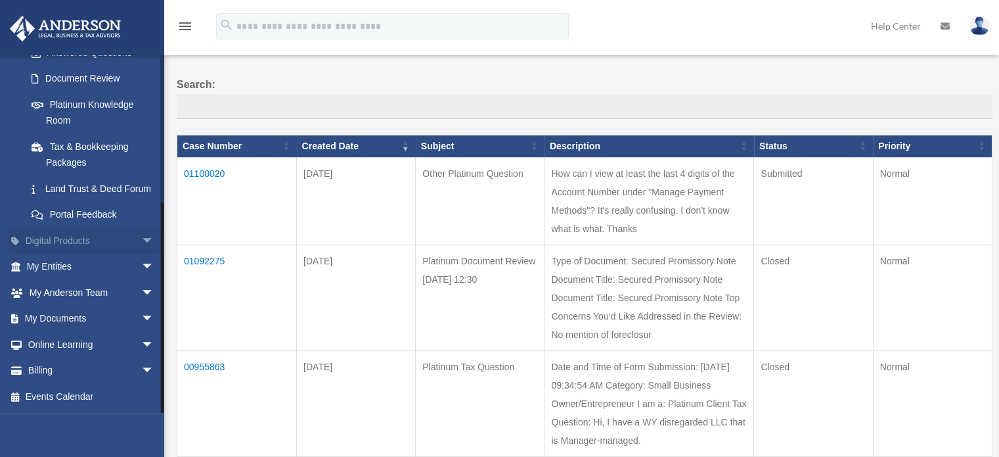
click at [141, 239] on span "arrow_drop_down" at bounding box center [154, 240] width 26 height 27
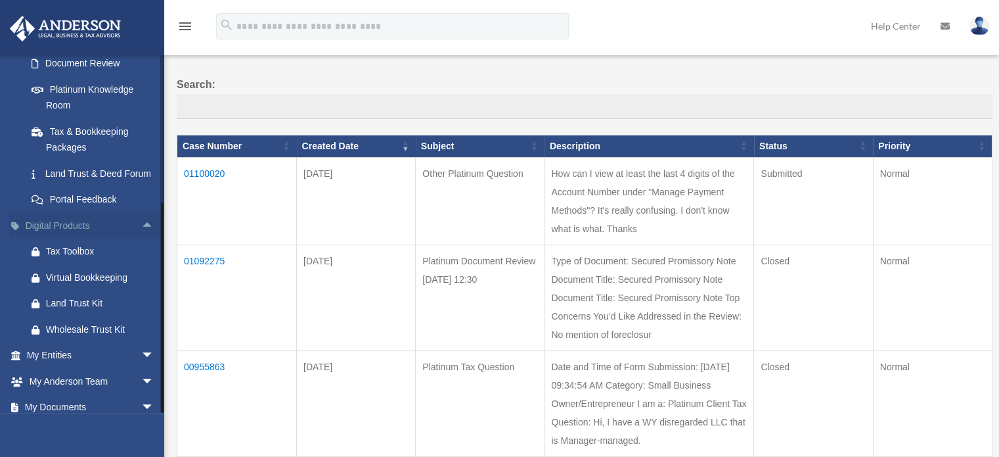
click at [141, 239] on span "arrow_drop_up" at bounding box center [154, 225] width 26 height 27
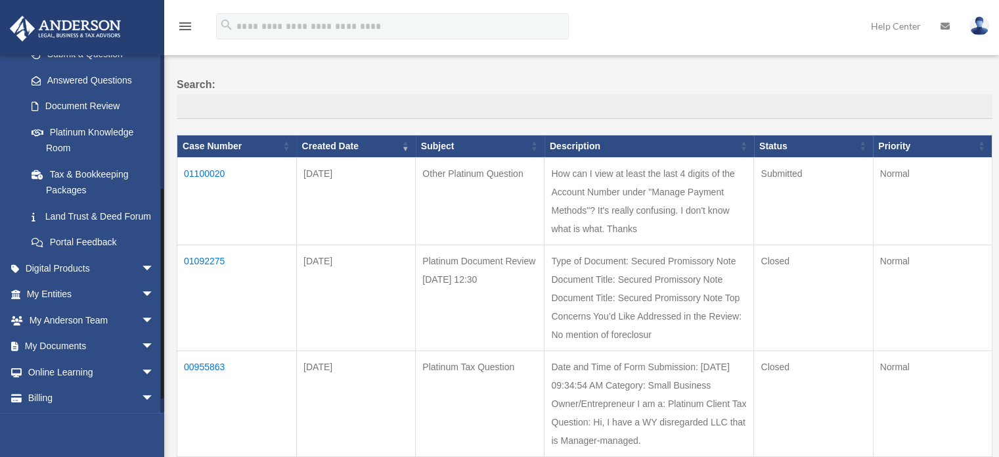
scroll to position [219, 0]
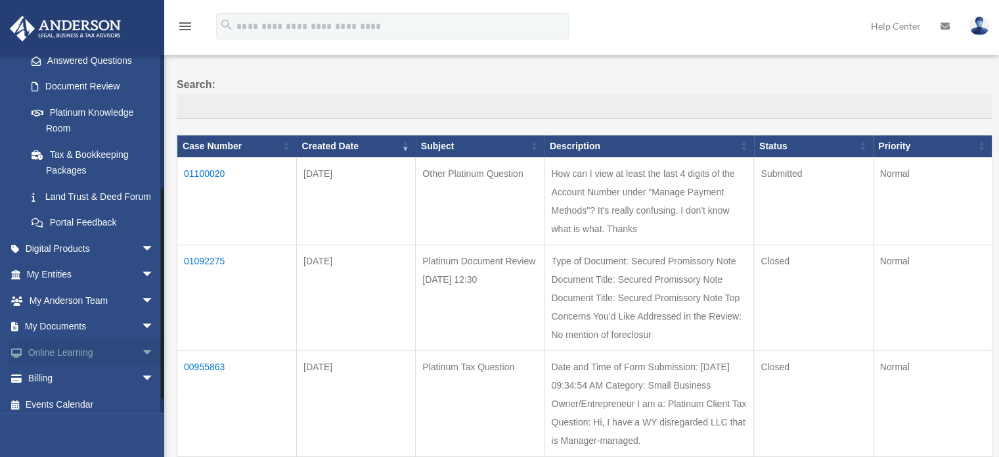
click at [141, 364] on span "arrow_drop_down" at bounding box center [154, 352] width 26 height 27
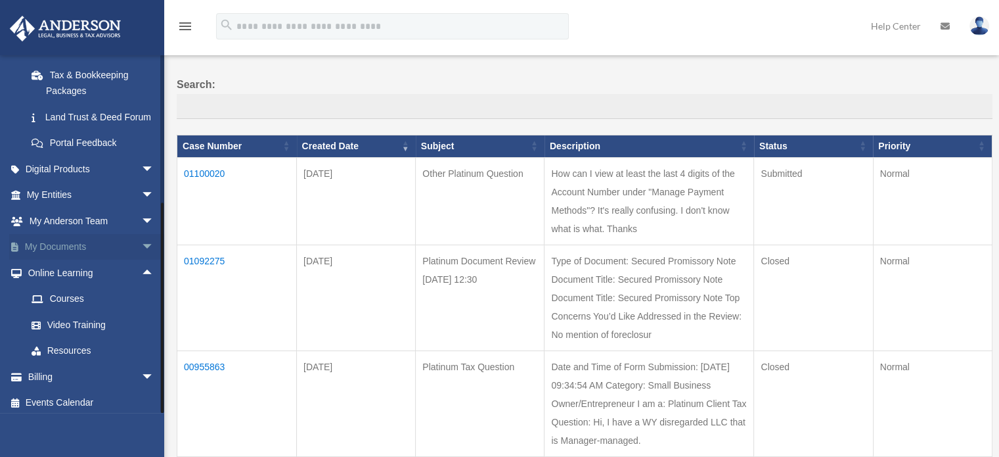
scroll to position [320, 0]
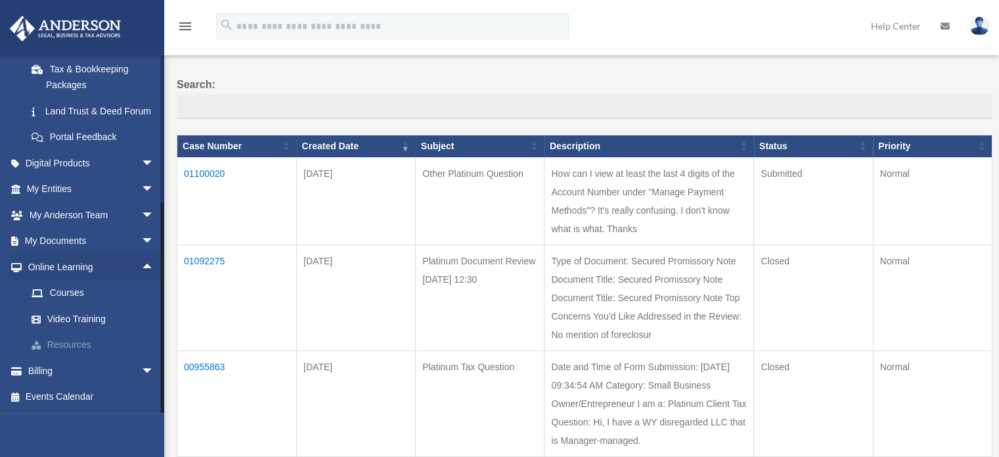
click at [70, 340] on link "Resources" at bounding box center [96, 345] width 156 height 26
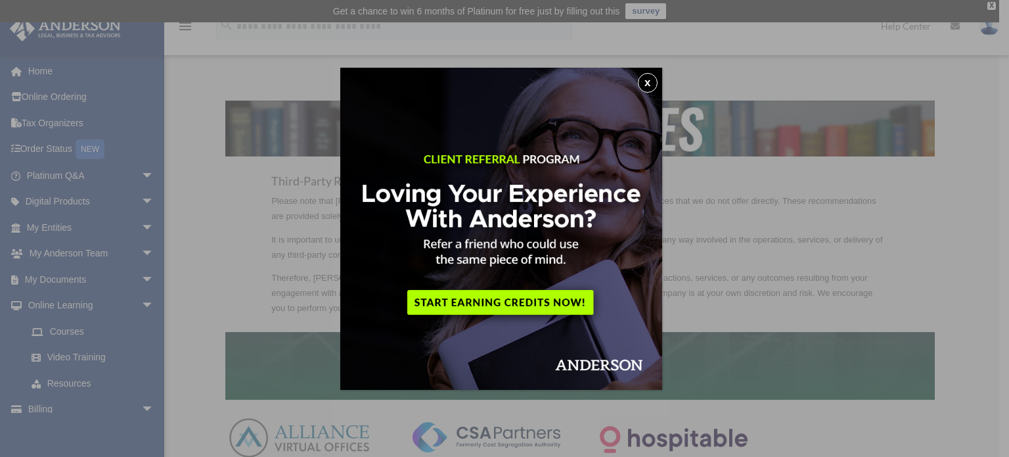
click at [645, 85] on button "x" at bounding box center [648, 83] width 20 height 20
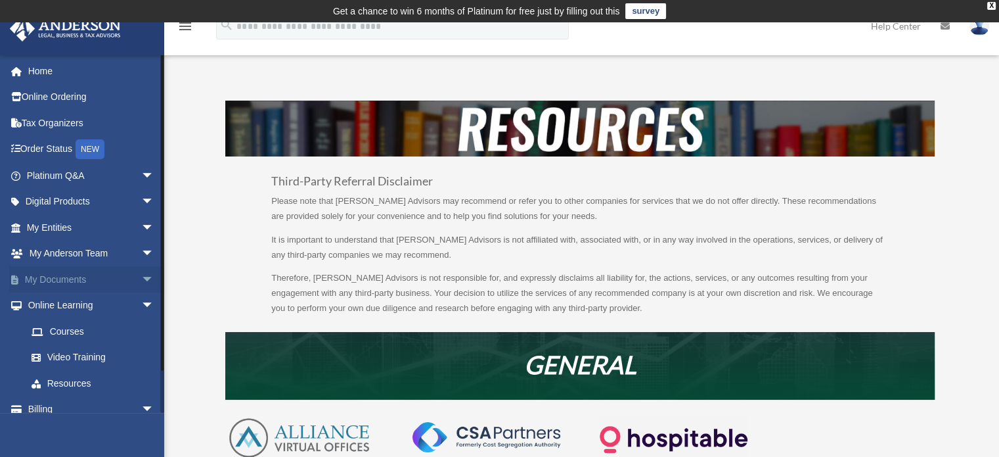
click at [141, 270] on span "arrow_drop_down" at bounding box center [154, 279] width 26 height 27
click at [87, 359] on link "Forms Library" at bounding box center [96, 357] width 156 height 26
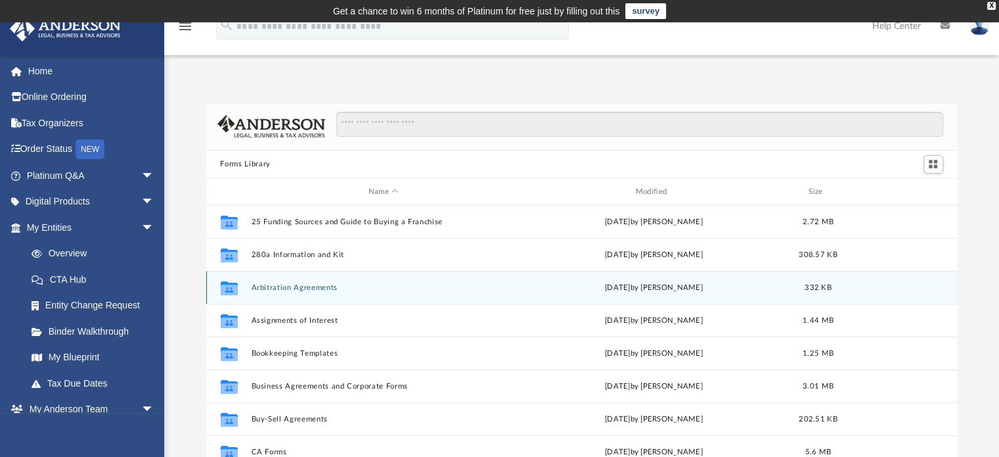
scroll to position [288, 741]
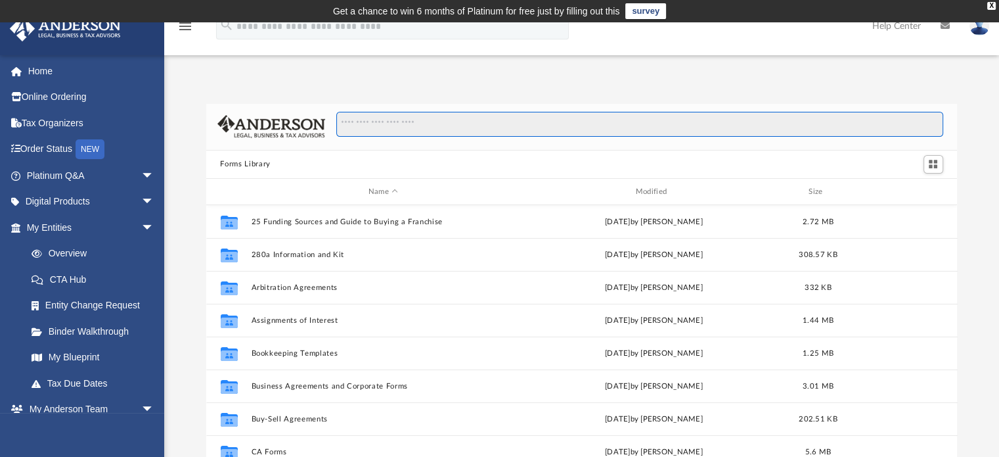
click at [376, 126] on input "Search files and folders" at bounding box center [639, 124] width 607 height 25
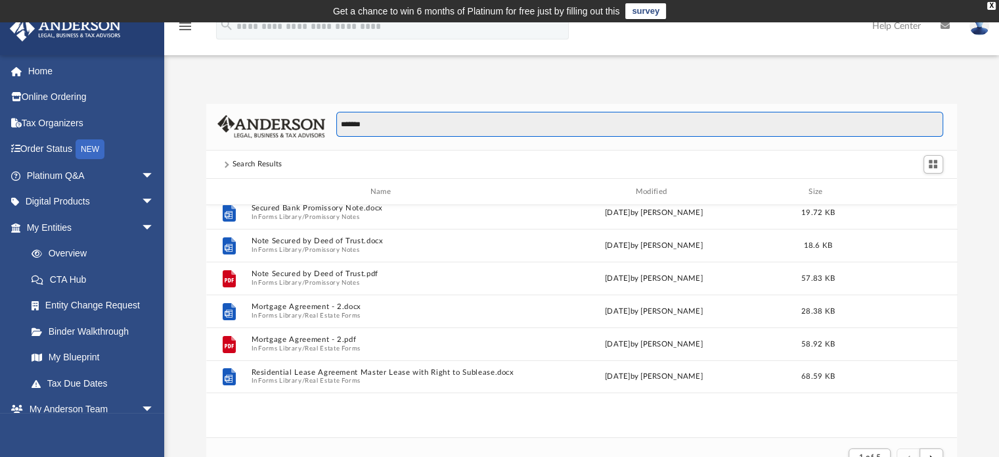
scroll to position [0, 0]
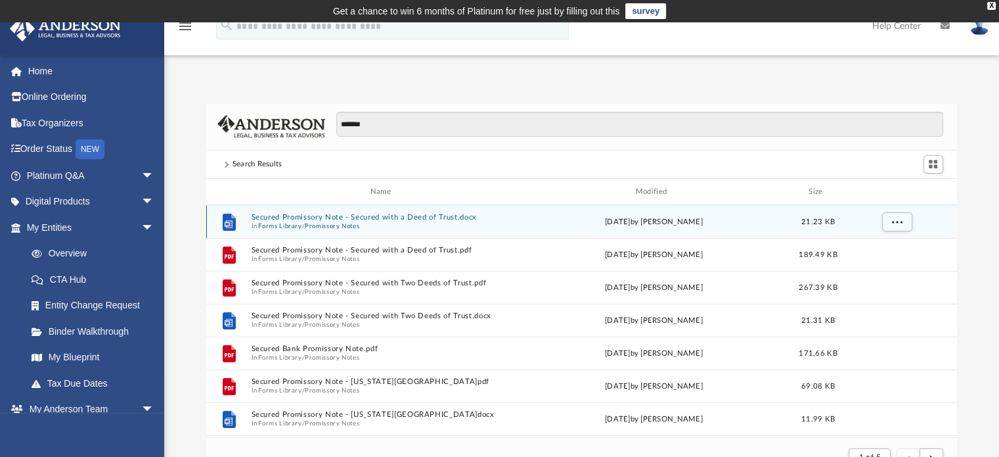
click at [456, 216] on button "Secured Promissory Note - Secured with a Deed of Trust.docx" at bounding box center [383, 218] width 265 height 9
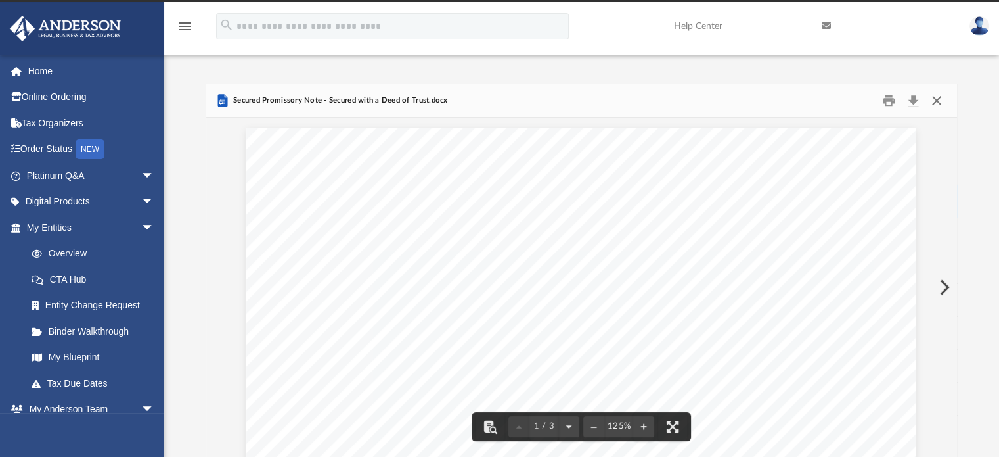
click at [938, 100] on button "Close" at bounding box center [937, 100] width 24 height 20
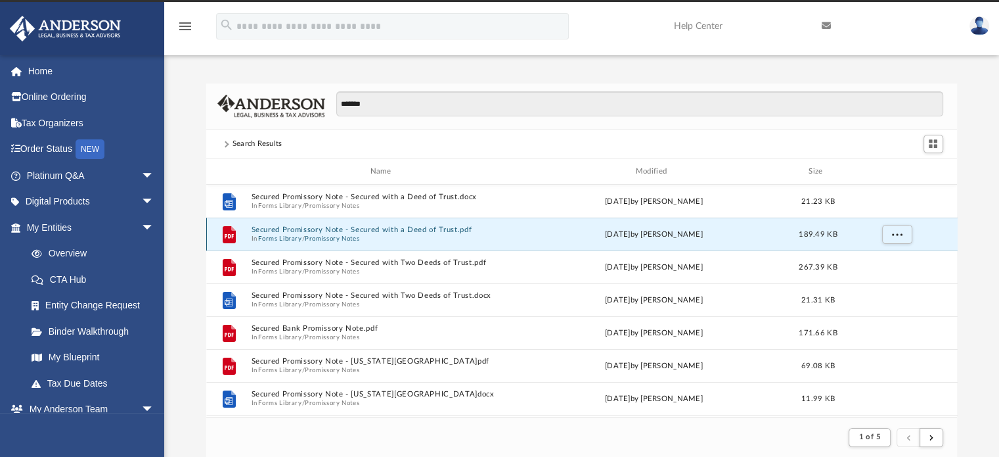
click at [394, 230] on button "Secured Promissory Note - Secured with a Deed of Trust.pdf" at bounding box center [383, 230] width 265 height 9
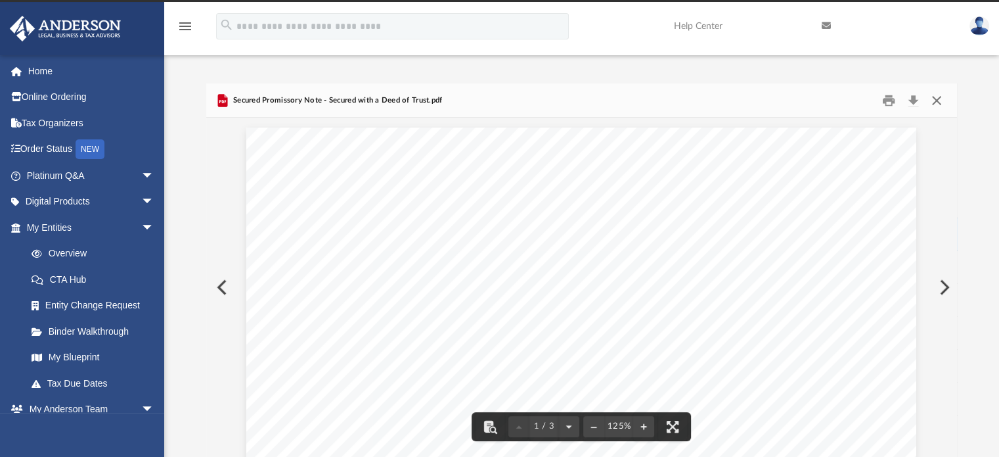
click at [936, 102] on button "Close" at bounding box center [937, 100] width 24 height 20
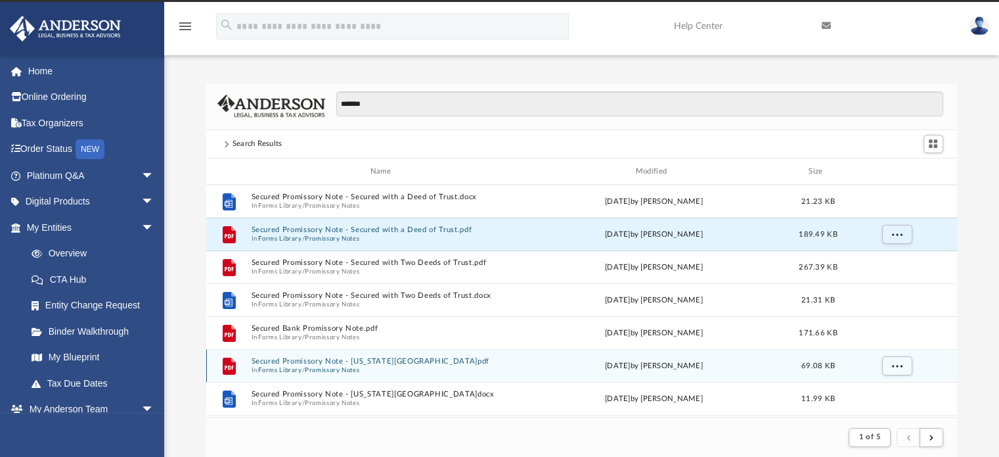
scroll to position [109, 0]
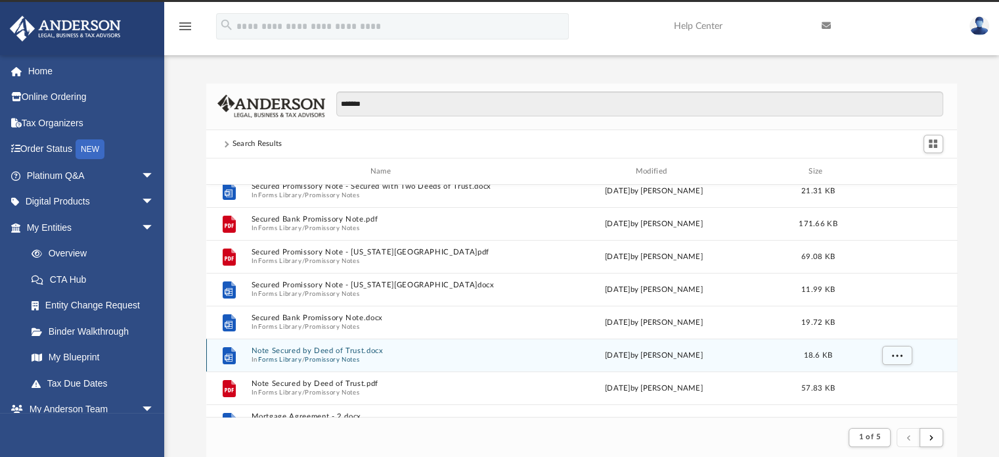
click at [326, 345] on div "File Note Secured by Deed of Trust.docx In Forms Library / Promissory Notes [DA…" at bounding box center [582, 354] width 752 height 33
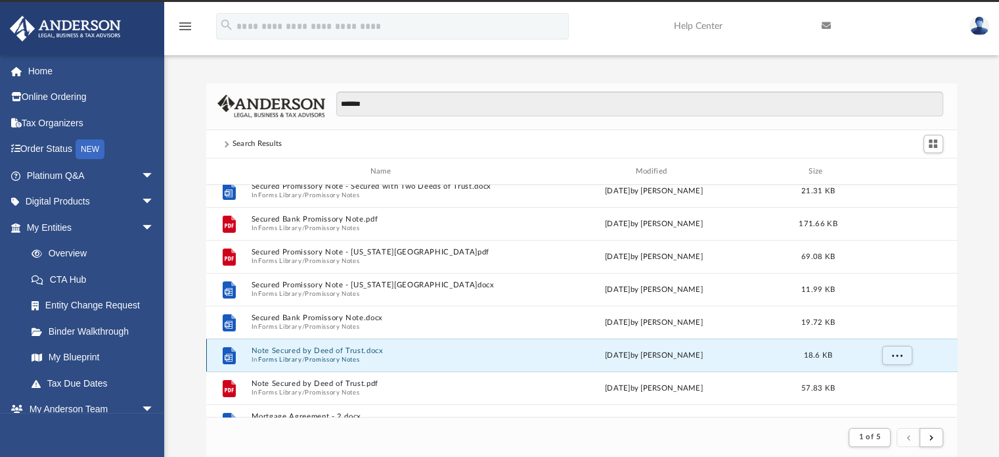
click at [327, 352] on button "Note Secured by Deed of Trust.docx" at bounding box center [383, 351] width 265 height 9
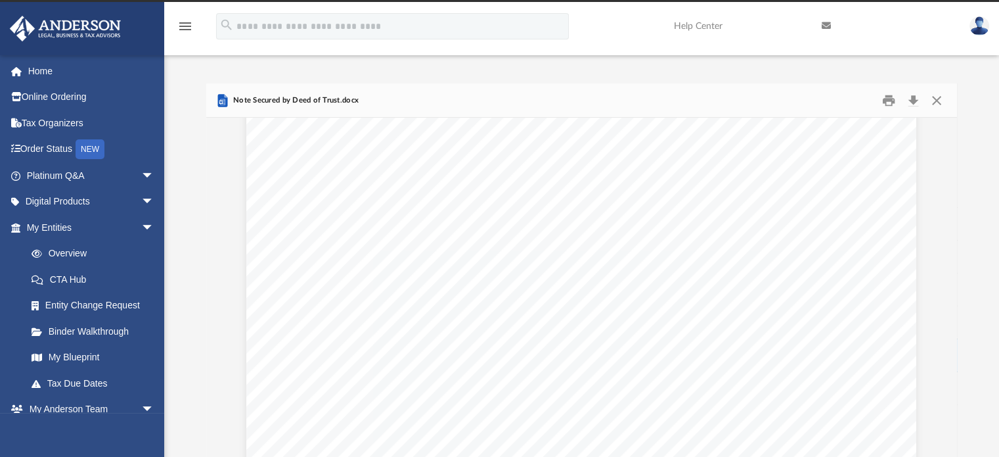
scroll to position [0, 0]
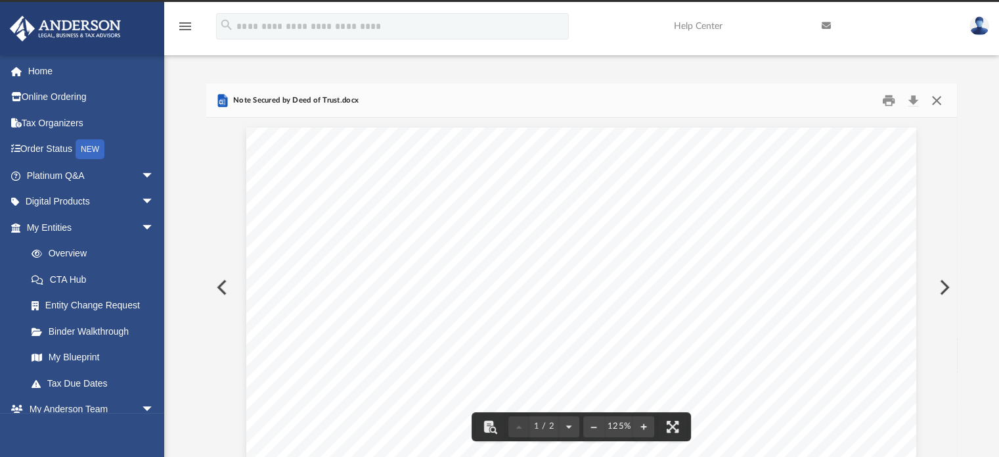
click at [940, 97] on button "Close" at bounding box center [937, 100] width 24 height 20
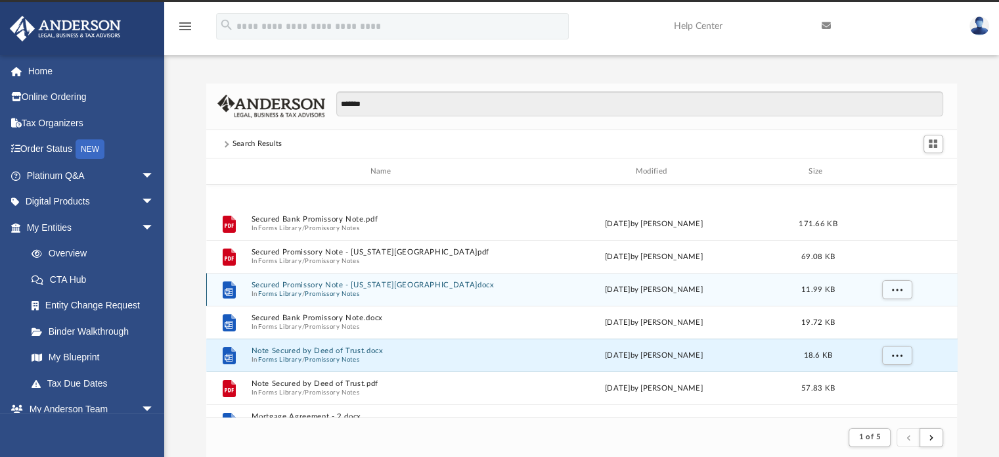
scroll to position [219, 0]
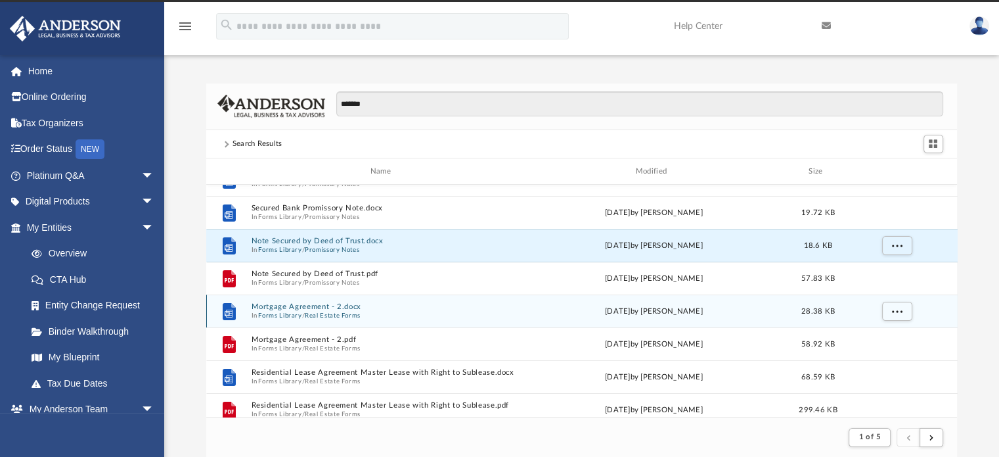
click at [314, 303] on button "Mortgage Agreement - 2.docx" at bounding box center [383, 307] width 265 height 9
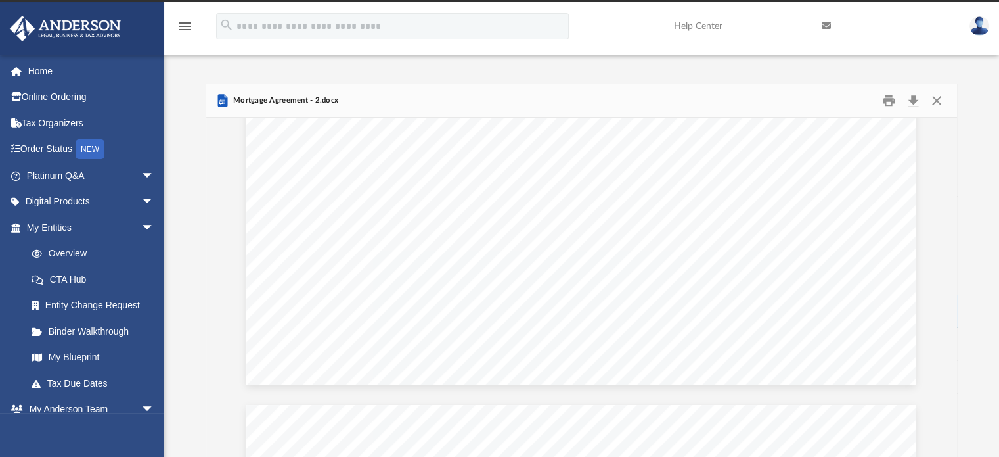
scroll to position [329, 0]
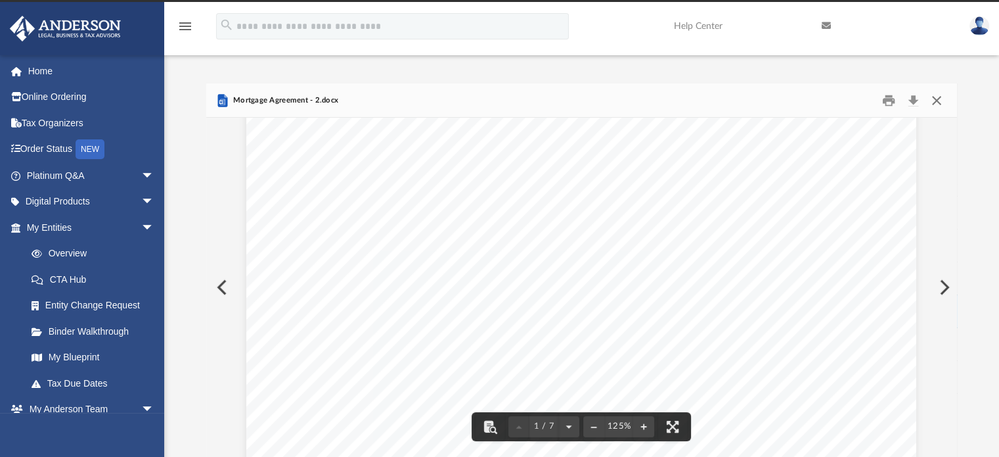
click at [936, 98] on button "Close" at bounding box center [937, 100] width 24 height 20
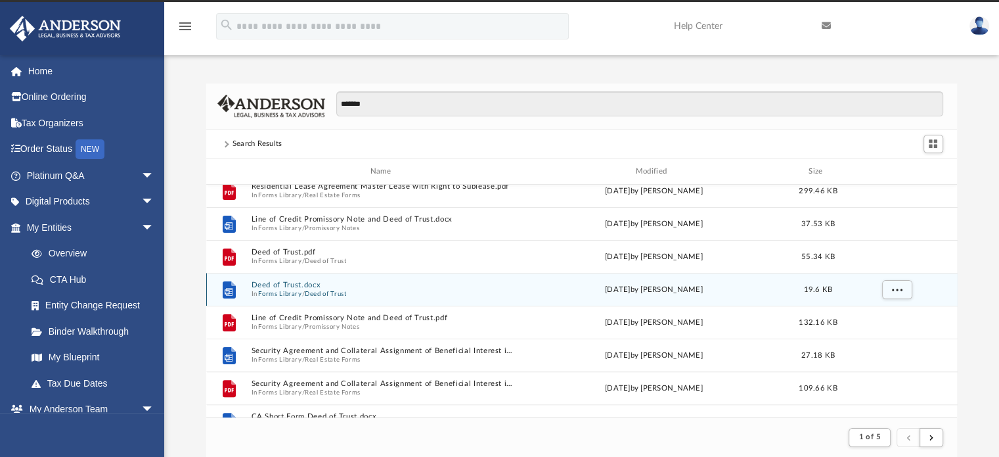
scroll to position [547, 0]
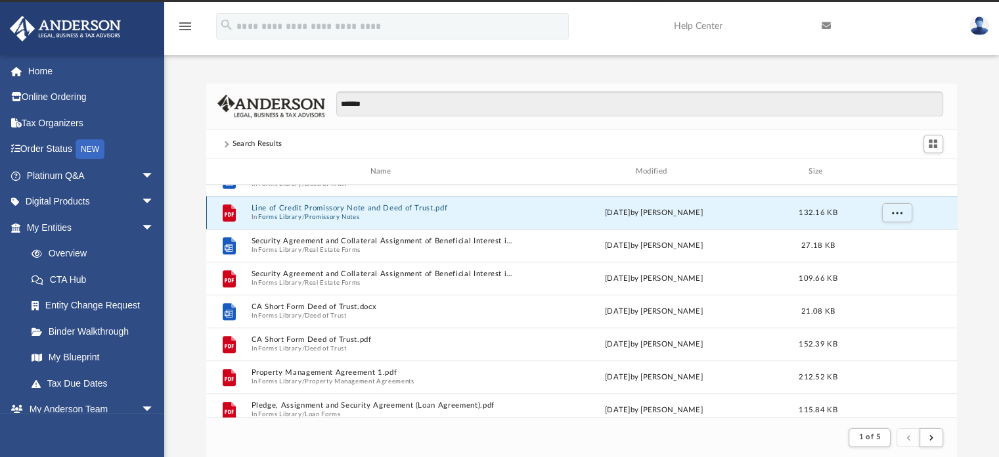
click at [373, 207] on button "Line of Credit Promissory Note and Deed of Trust.pdf" at bounding box center [383, 208] width 265 height 9
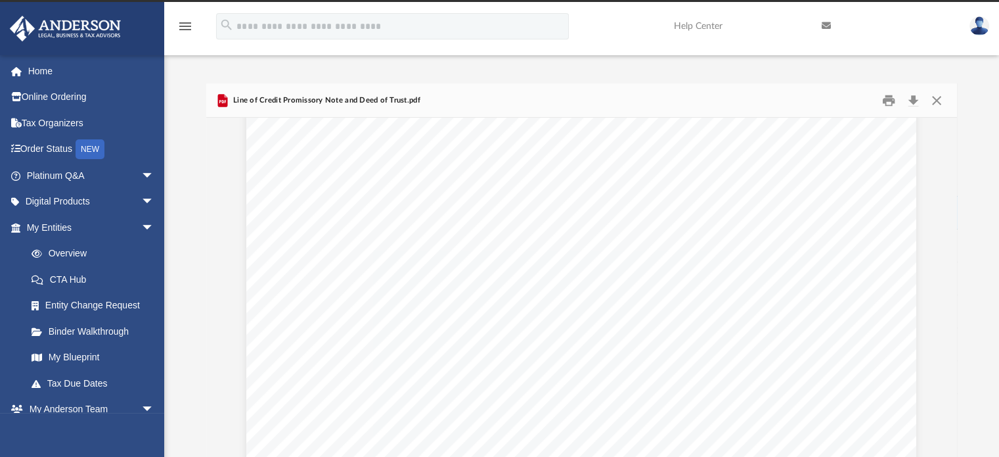
scroll to position [0, 0]
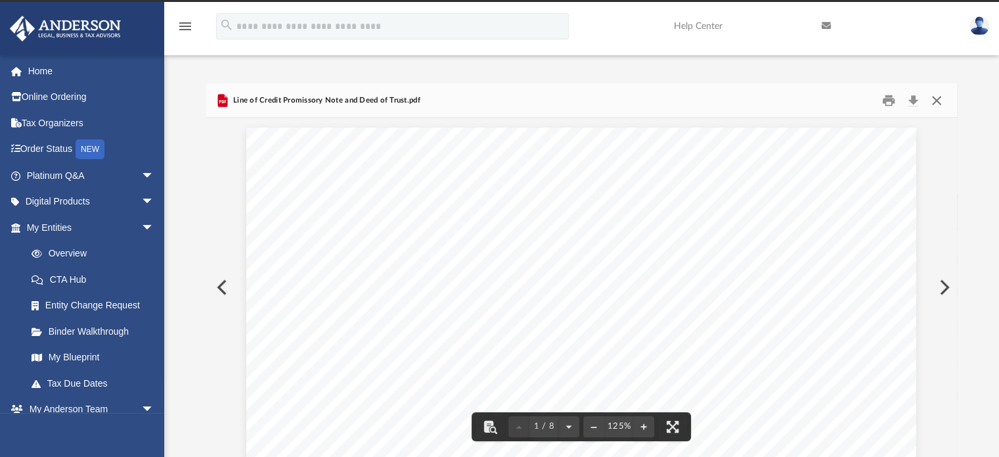
click at [940, 99] on button "Close" at bounding box center [937, 100] width 24 height 20
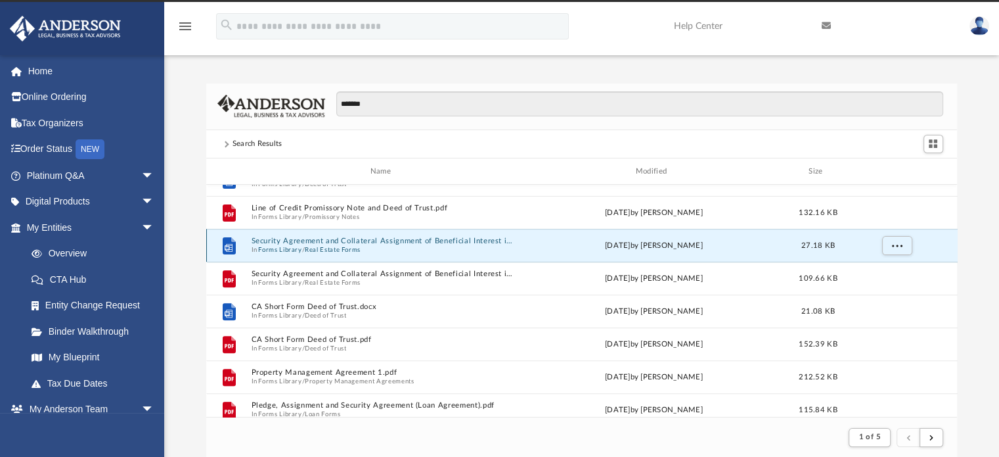
click at [338, 239] on button "Security Agreement and Collateral Assignment of Beneficial Interest in Land Tru…" at bounding box center [383, 241] width 265 height 9
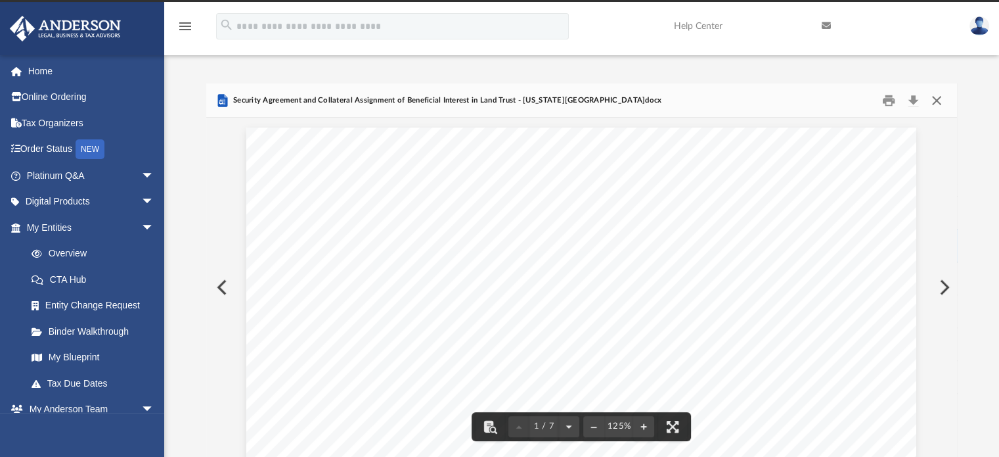
click at [938, 95] on button "Close" at bounding box center [937, 100] width 24 height 20
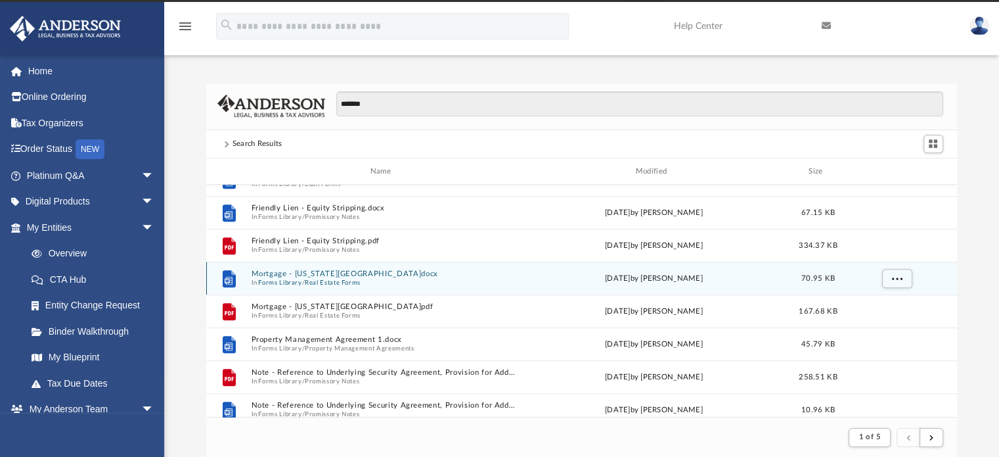
scroll to position [986, 0]
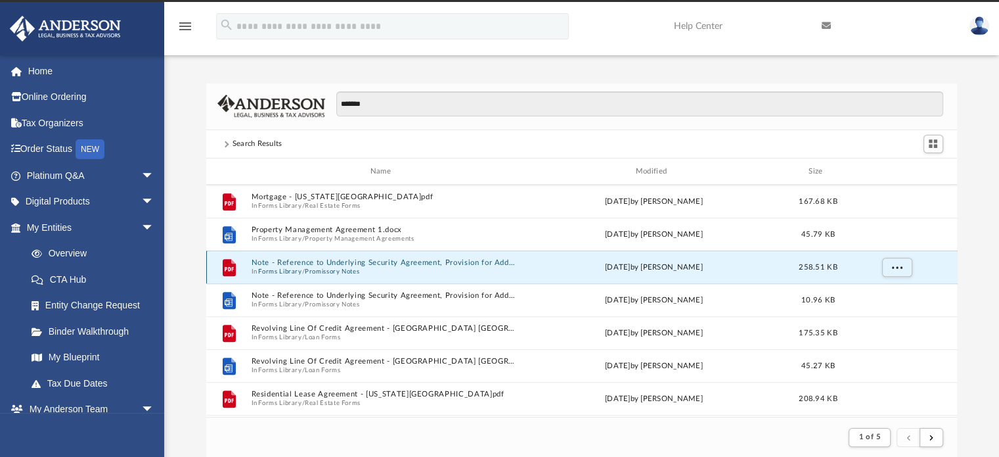
click at [476, 259] on button "Note - Reference to Underlying Security Agreement, Provision for Additional Col…" at bounding box center [383, 263] width 265 height 9
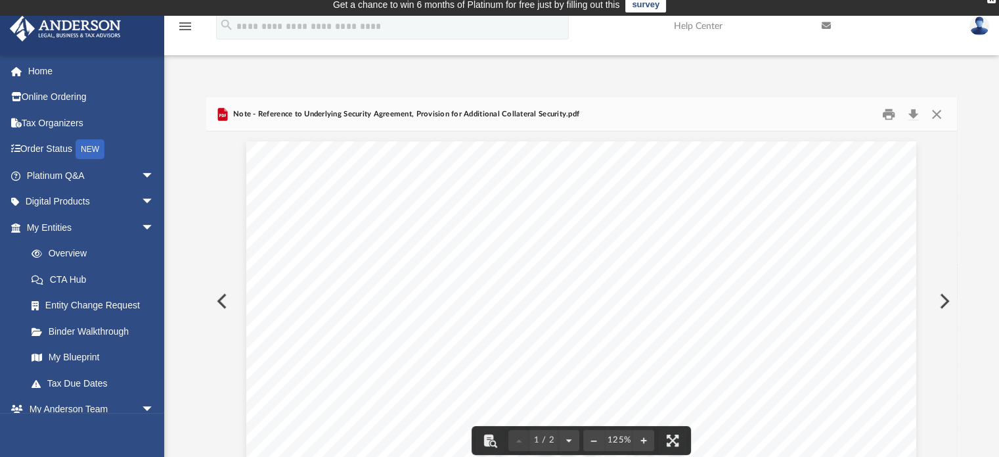
scroll to position [0, 0]
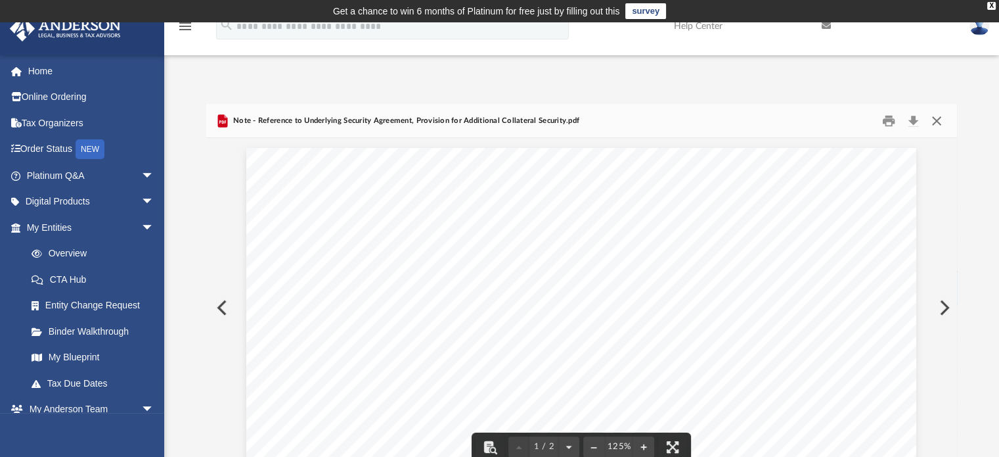
click at [936, 120] on button "Close" at bounding box center [937, 120] width 24 height 20
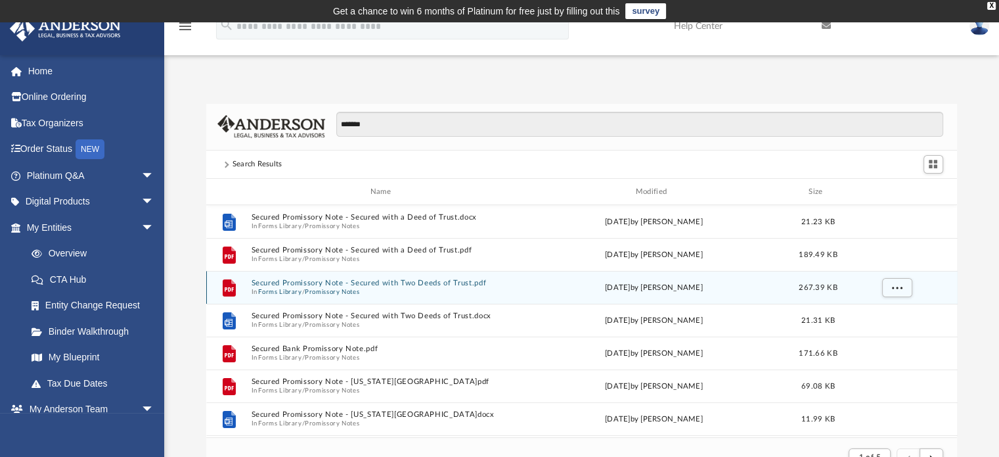
scroll to position [109, 0]
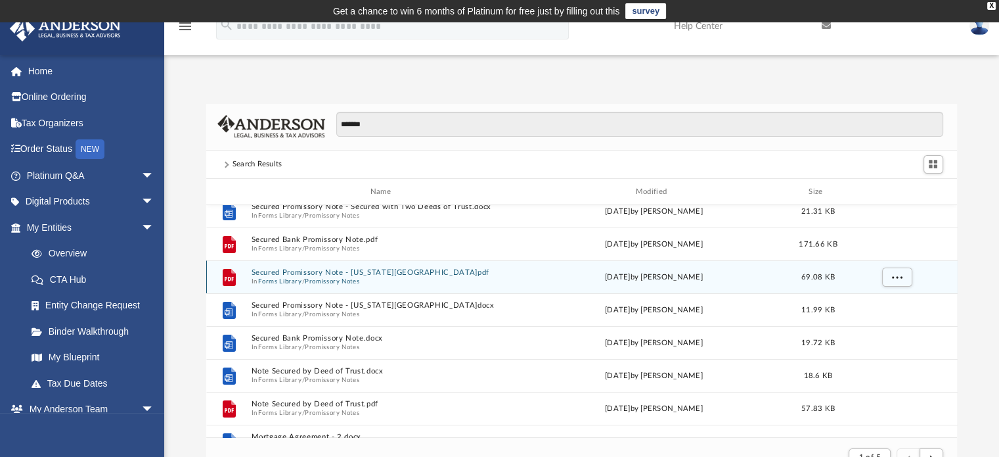
click at [319, 273] on button "Secured Promissory Note - Idaho.pdf" at bounding box center [383, 273] width 265 height 9
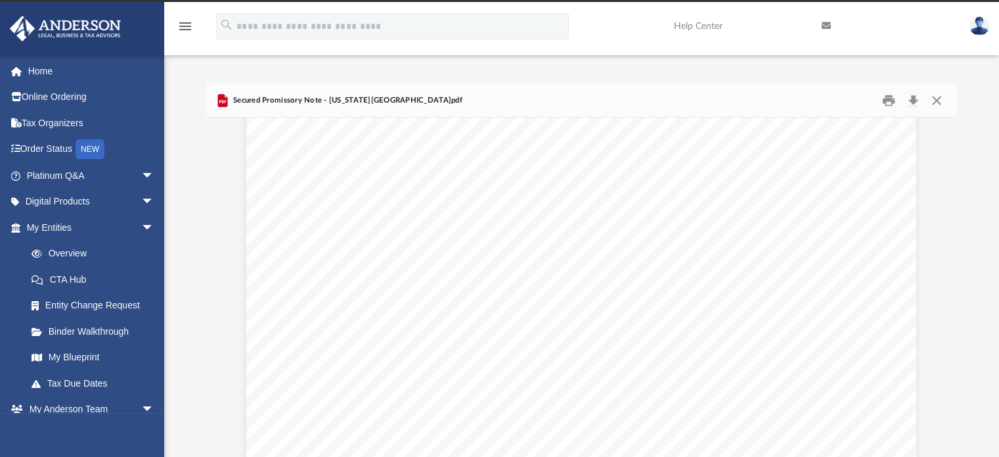
scroll to position [0, 0]
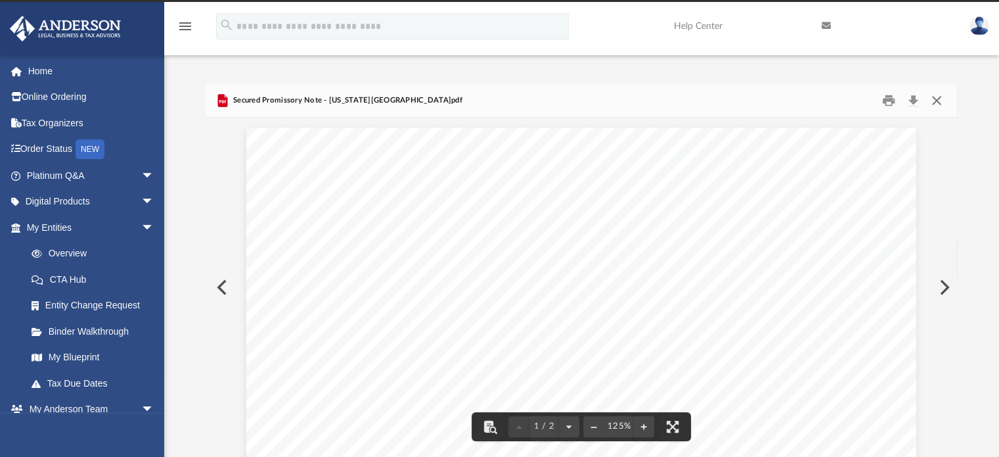
click at [937, 98] on button "Close" at bounding box center [937, 100] width 24 height 20
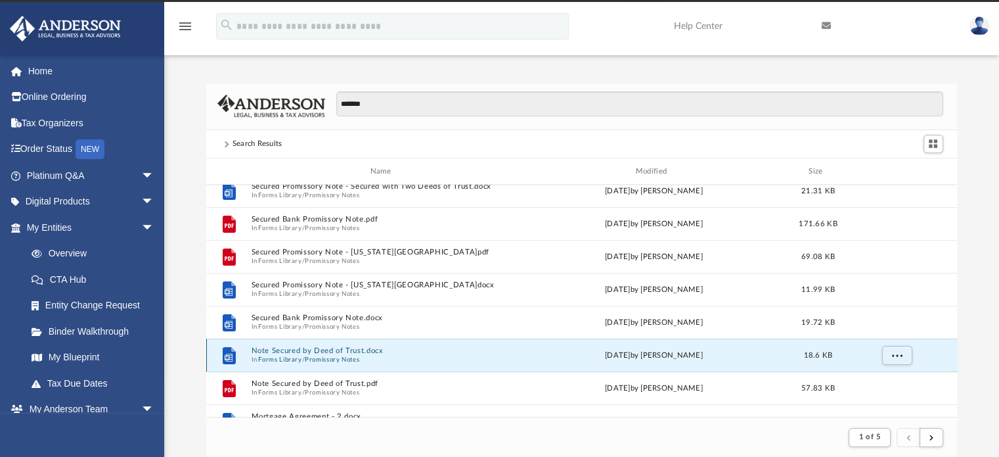
click at [287, 352] on button "Note Secured by Deed of Trust.docx" at bounding box center [383, 351] width 265 height 9
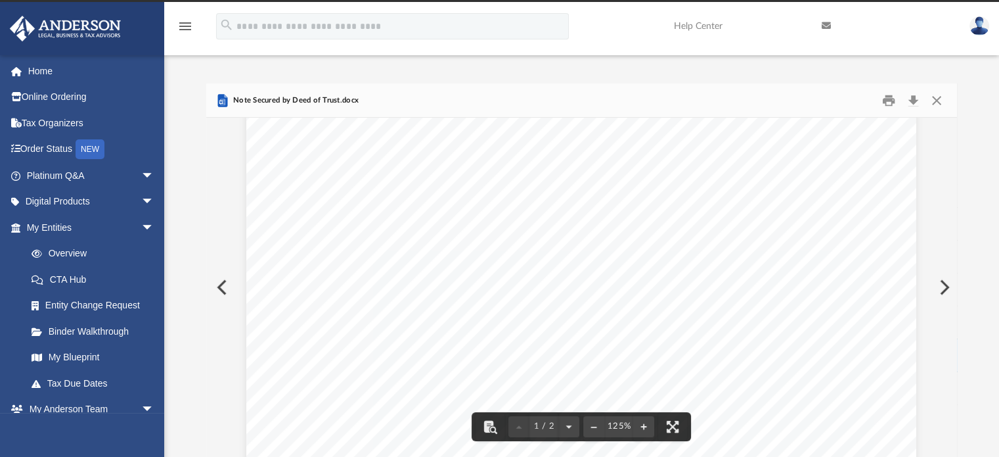
scroll to position [11, 0]
click at [942, 100] on button "Close" at bounding box center [937, 100] width 24 height 20
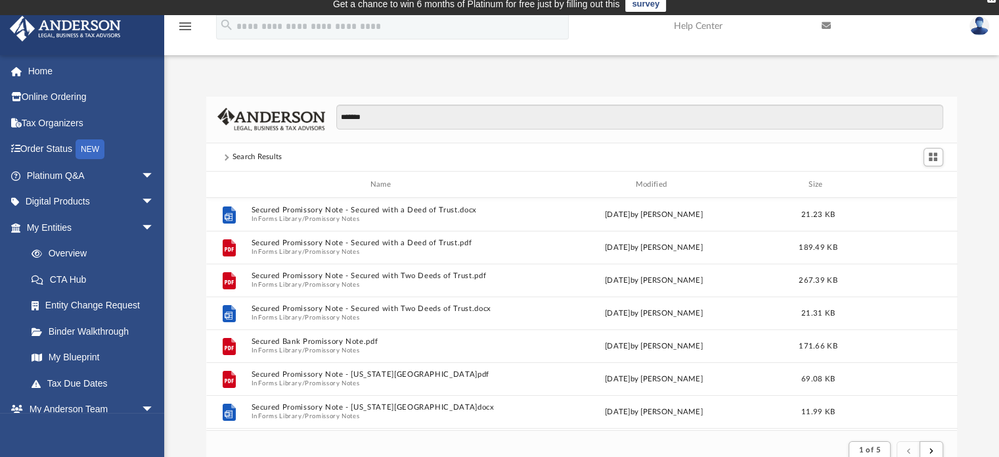
scroll to position [0, 0]
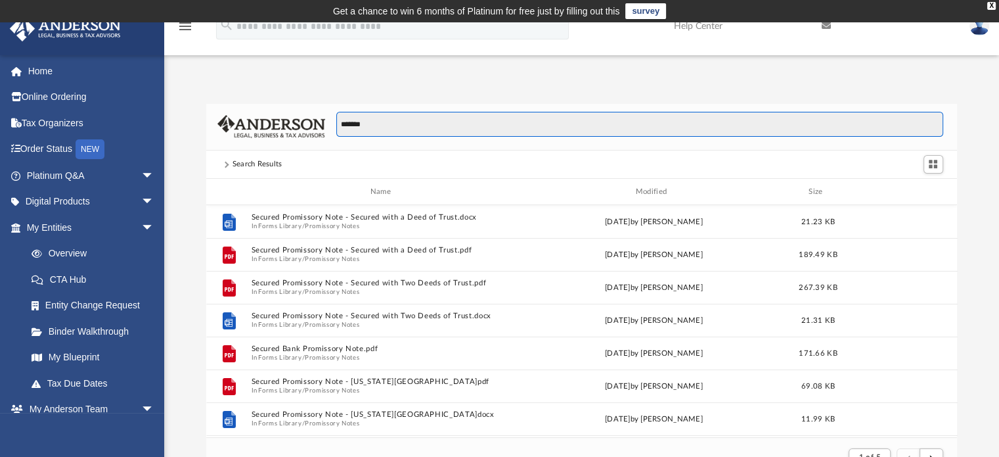
click at [384, 122] on input "*******" at bounding box center [639, 124] width 607 height 25
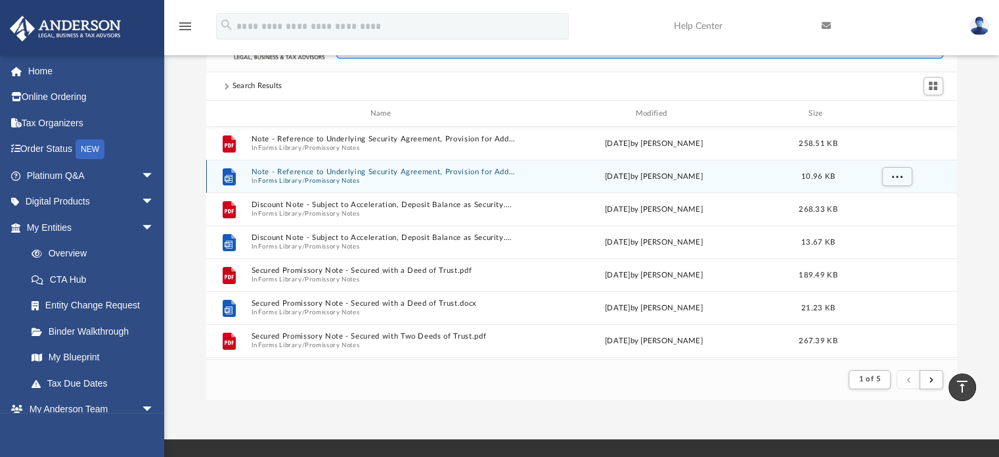
scroll to position [76, 0]
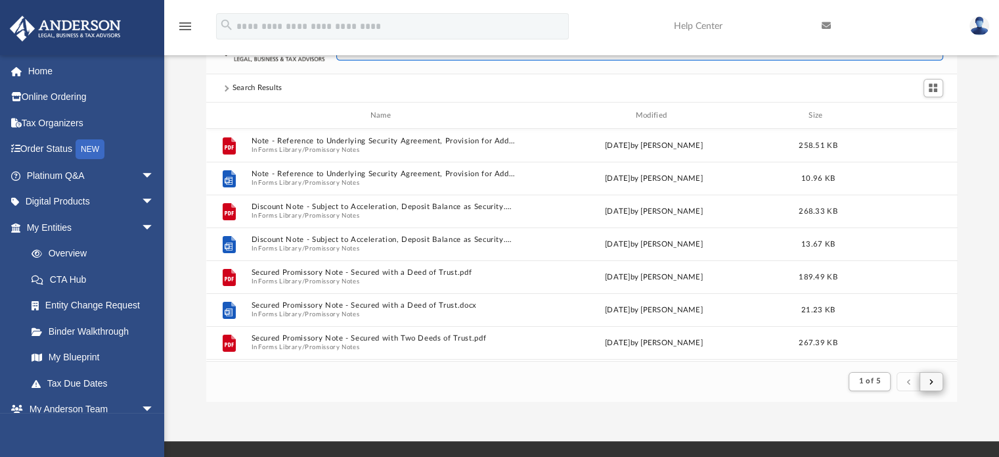
type input "*****"
click at [934, 385] on button "submit" at bounding box center [932, 381] width 24 height 19
click at [934, 383] on button "submit" at bounding box center [932, 381] width 24 height 19
click at [933, 383] on button "submit" at bounding box center [932, 381] width 24 height 19
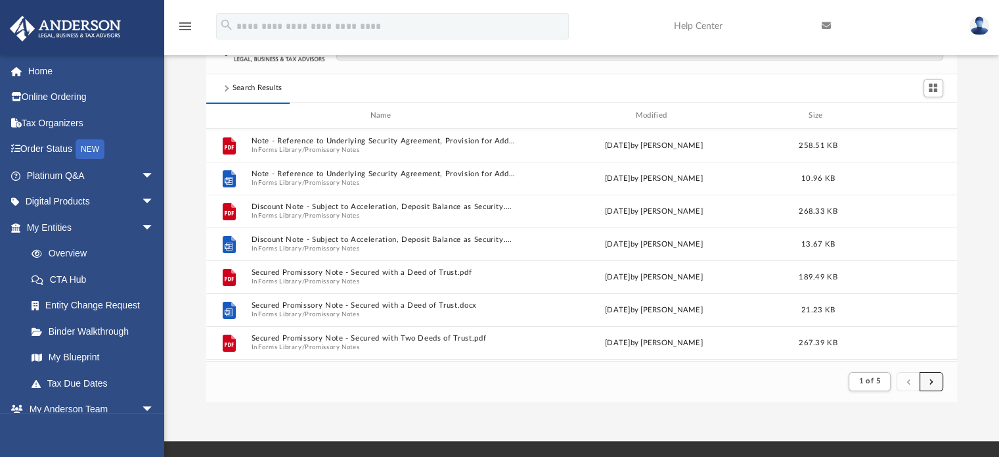
click at [933, 383] on button "submit" at bounding box center [932, 381] width 24 height 19
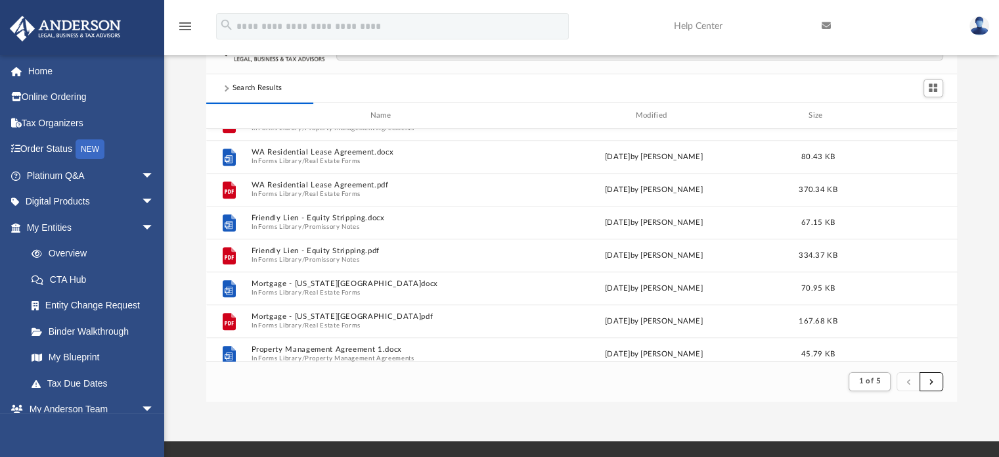
scroll to position [1411, 0]
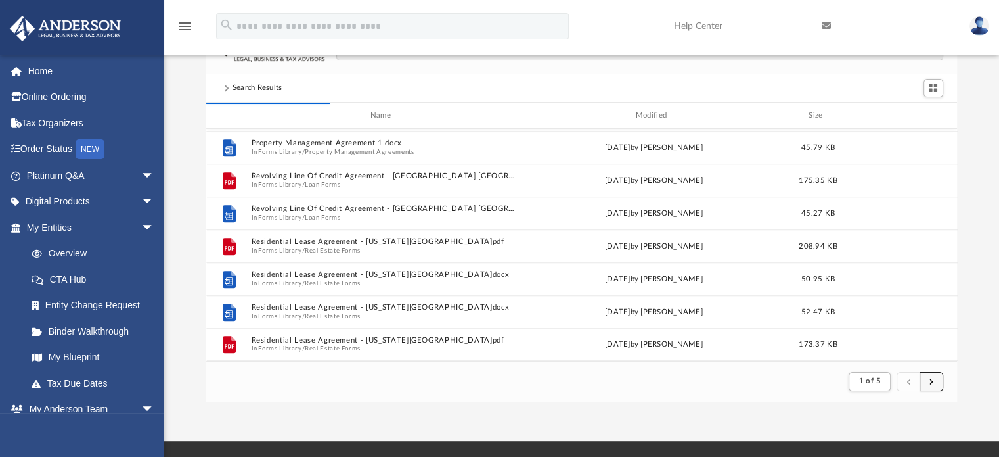
click at [930, 380] on span "submit" at bounding box center [932, 380] width 4 height 7
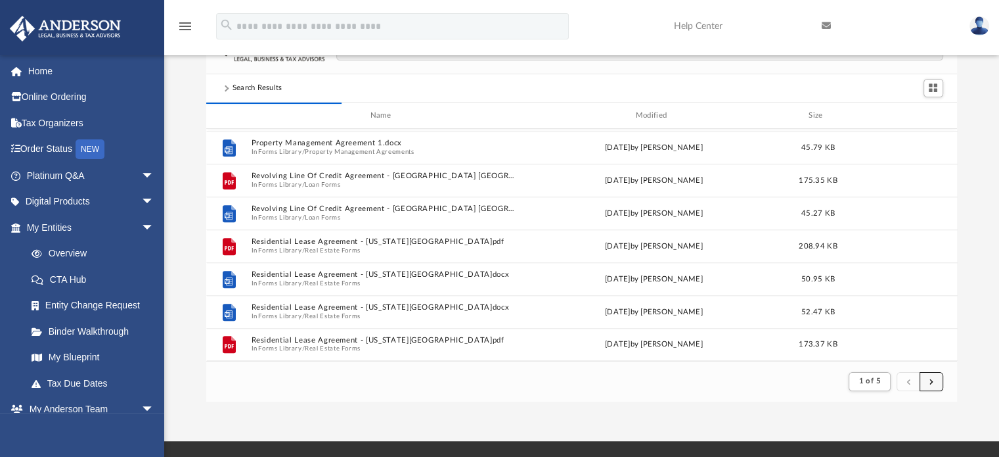
click at [930, 380] on span "submit" at bounding box center [932, 380] width 4 height 7
click at [882, 380] on button "1 of 5" at bounding box center [869, 381] width 41 height 18
click at [879, 346] on li "5" at bounding box center [881, 348] width 5 height 14
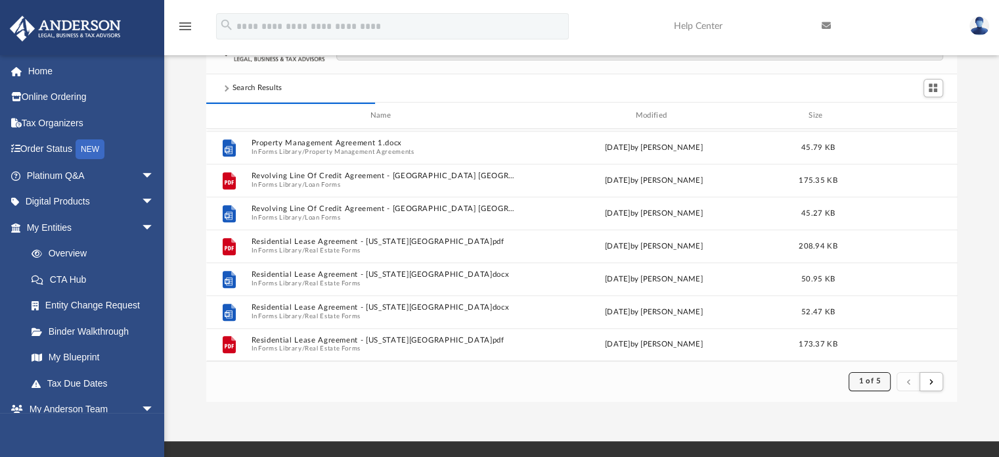
click at [875, 380] on span "1 of 5" at bounding box center [870, 380] width 22 height 7
click at [879, 349] on li "5" at bounding box center [881, 348] width 5 height 14
click at [817, 378] on footer "1 of 5" at bounding box center [582, 381] width 752 height 40
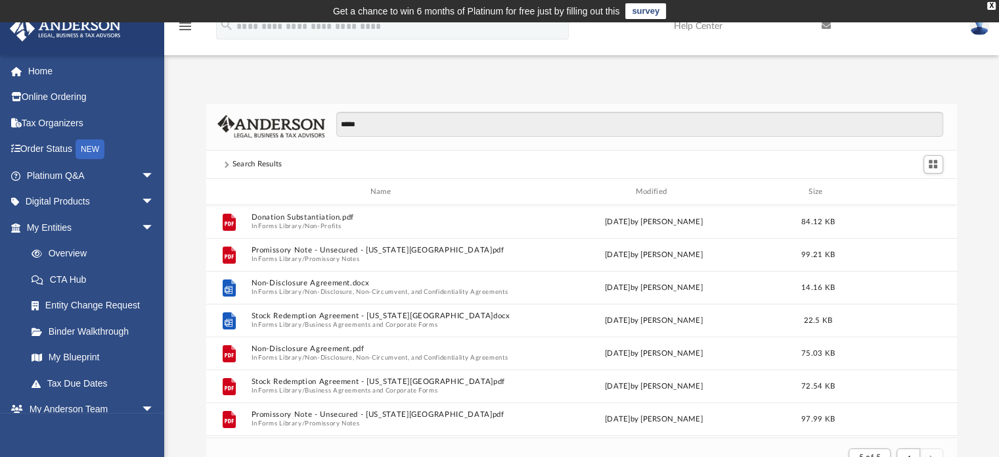
scroll to position [0, 0]
click at [68, 275] on link "CTA Hub" at bounding box center [96, 279] width 156 height 26
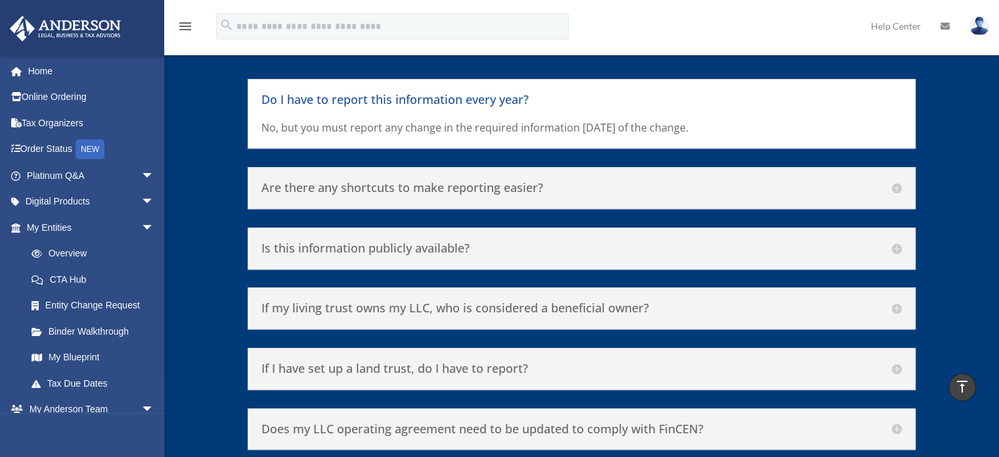
scroll to position [5804, 0]
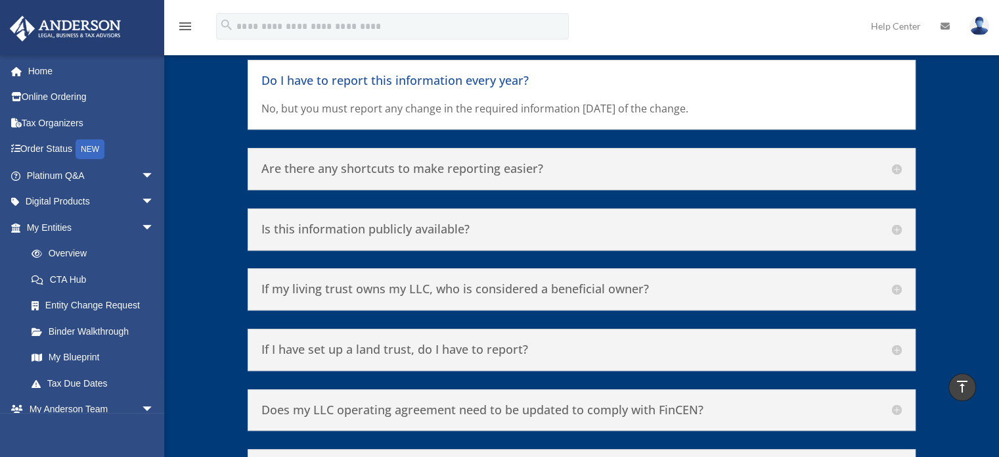
click at [896, 222] on h5 "Is this information publicly available?" at bounding box center [582, 229] width 641 height 14
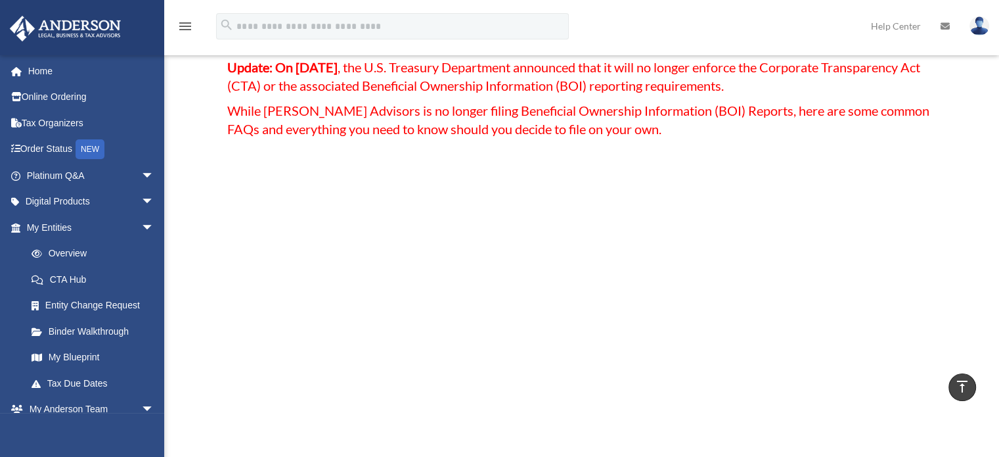
scroll to position [0, 0]
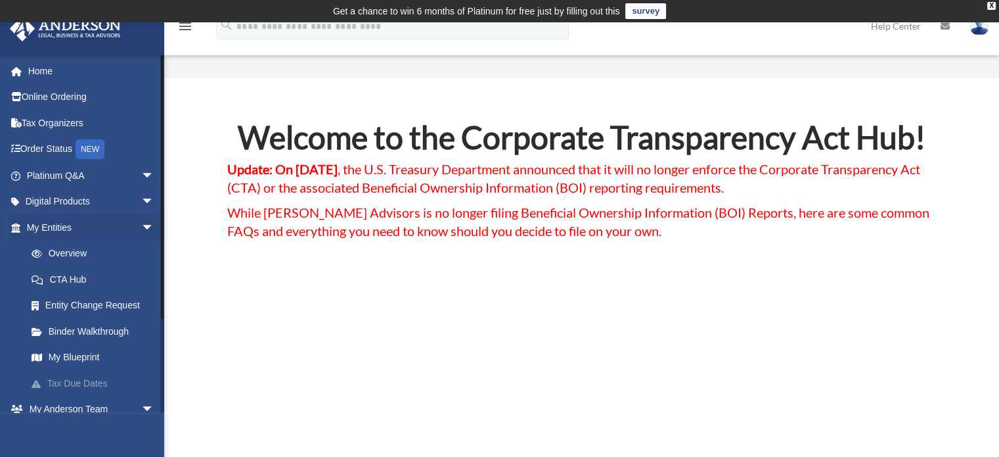
click at [76, 380] on link "Tax Due Dates" at bounding box center [96, 383] width 156 height 26
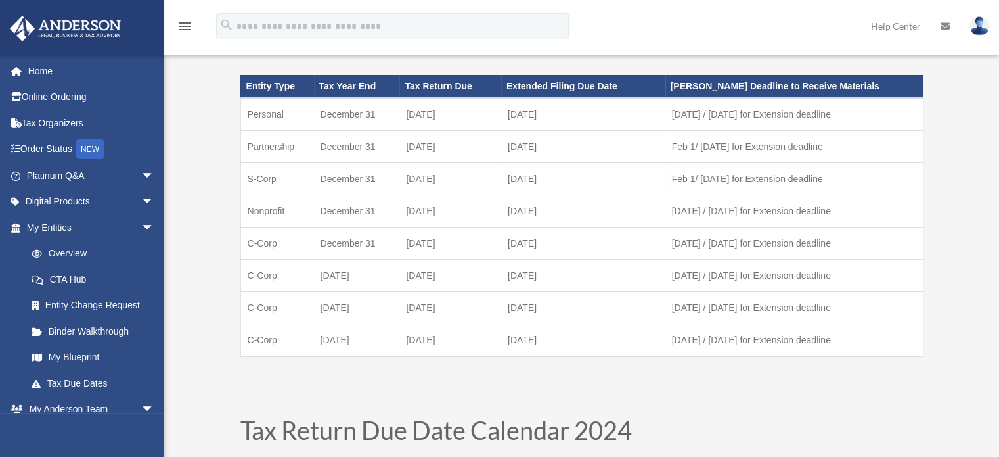
scroll to position [109, 0]
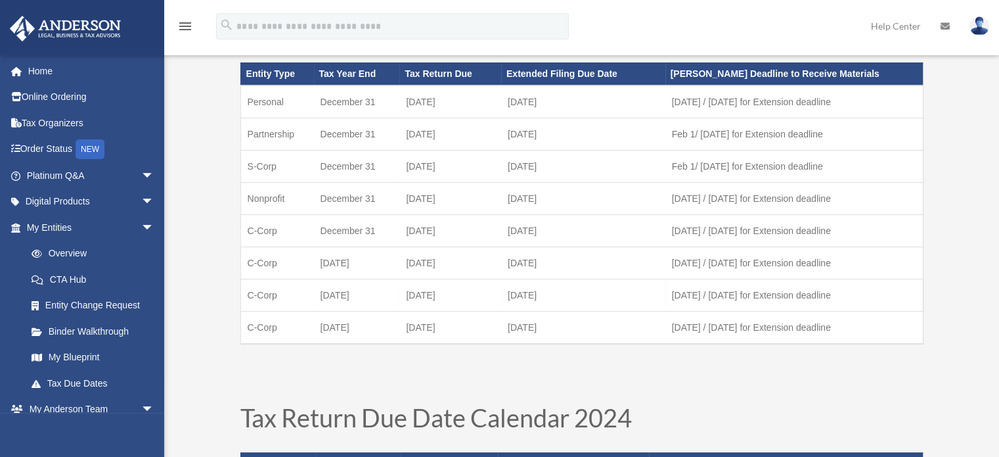
drag, startPoint x: 407, startPoint y: 291, endPoint x: 460, endPoint y: 290, distance: 53.2
click at [460, 290] on td "[DATE]" at bounding box center [451, 295] width 102 height 32
